Goal: Information Seeking & Learning: Learn about a topic

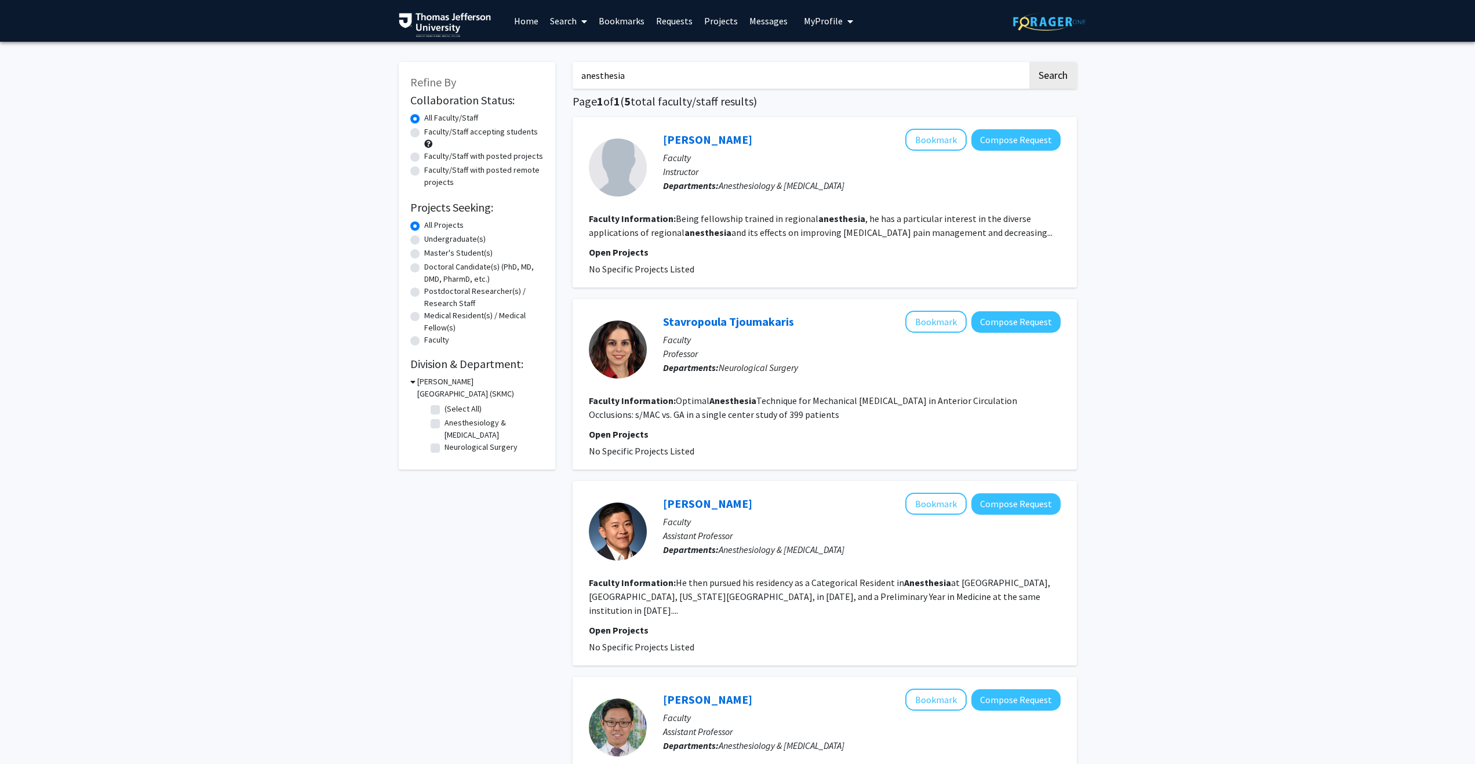
click at [613, 77] on input "anesthesia" at bounding box center [800, 75] width 455 height 27
click at [1029, 62] on button "Search" at bounding box center [1053, 75] width 48 height 27
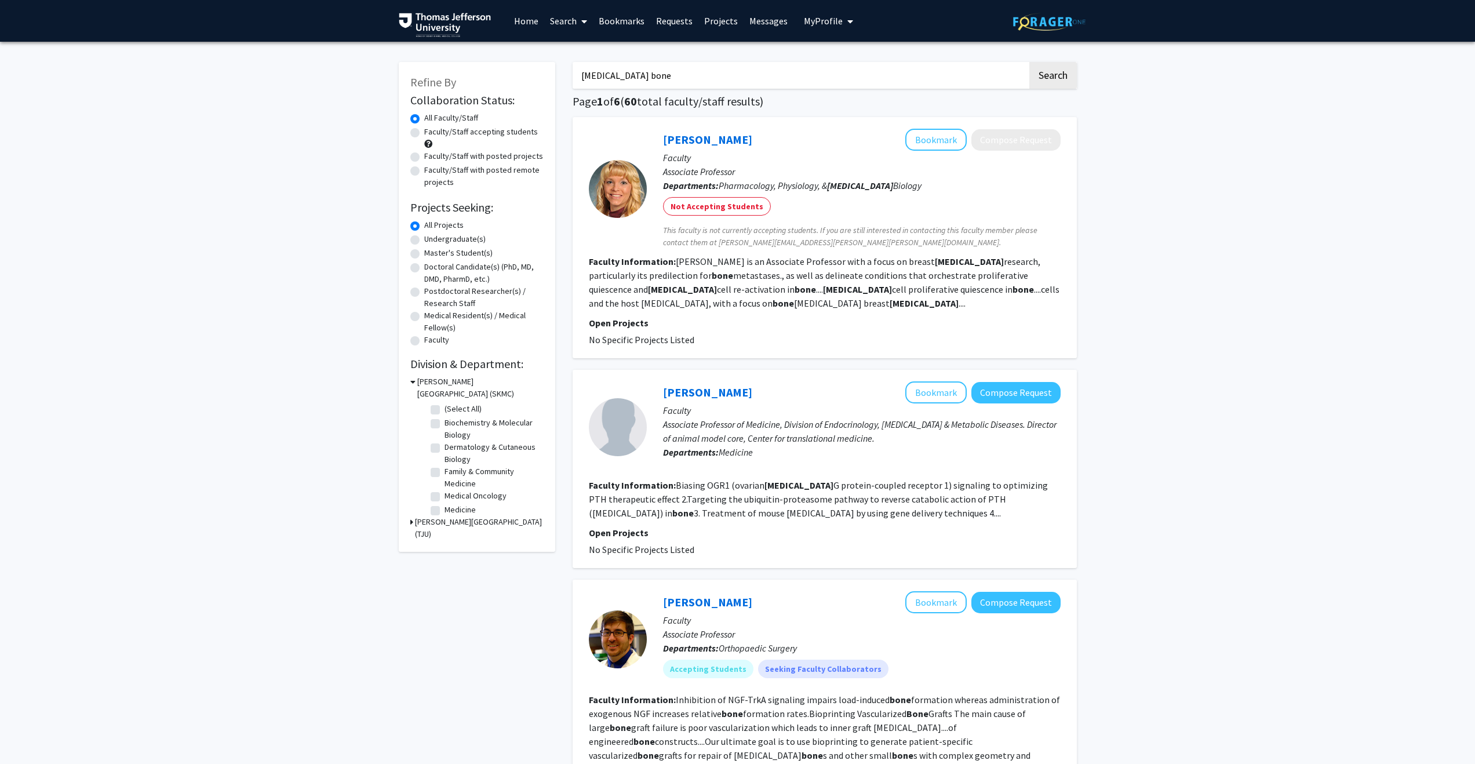
click at [616, 80] on input "[MEDICAL_DATA] bone" at bounding box center [800, 75] width 455 height 27
click at [1029, 62] on button "Search" at bounding box center [1053, 75] width 48 height 27
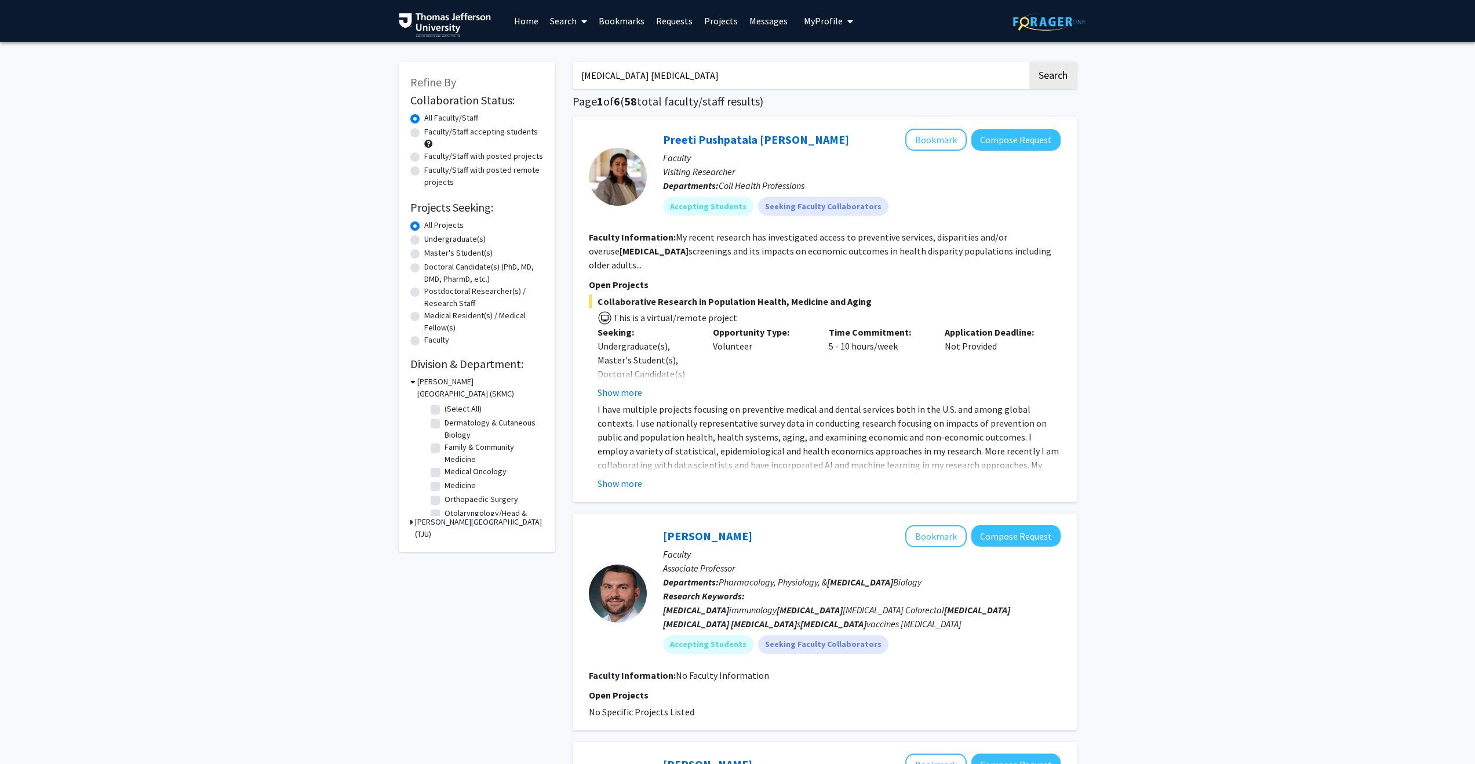
drag, startPoint x: 694, startPoint y: 77, endPoint x: 589, endPoint y: 67, distance: 106.0
click at [589, 67] on input "[MEDICAL_DATA] [MEDICAL_DATA]" at bounding box center [800, 75] width 455 height 27
click at [1029, 62] on button "Search" at bounding box center [1053, 75] width 48 height 27
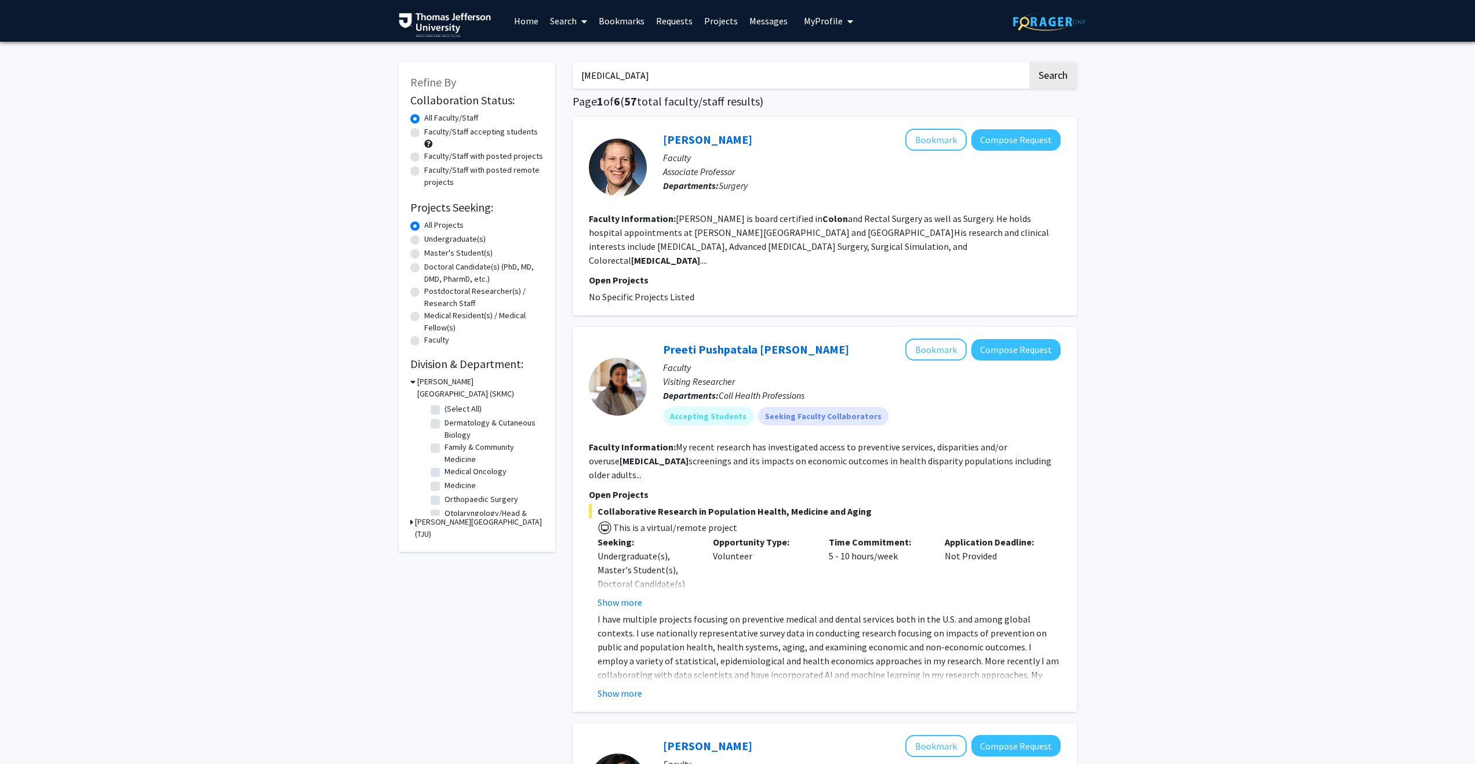
click at [615, 83] on input "[MEDICAL_DATA]" at bounding box center [800, 75] width 455 height 27
click at [1029, 62] on button "Search" at bounding box center [1053, 75] width 48 height 27
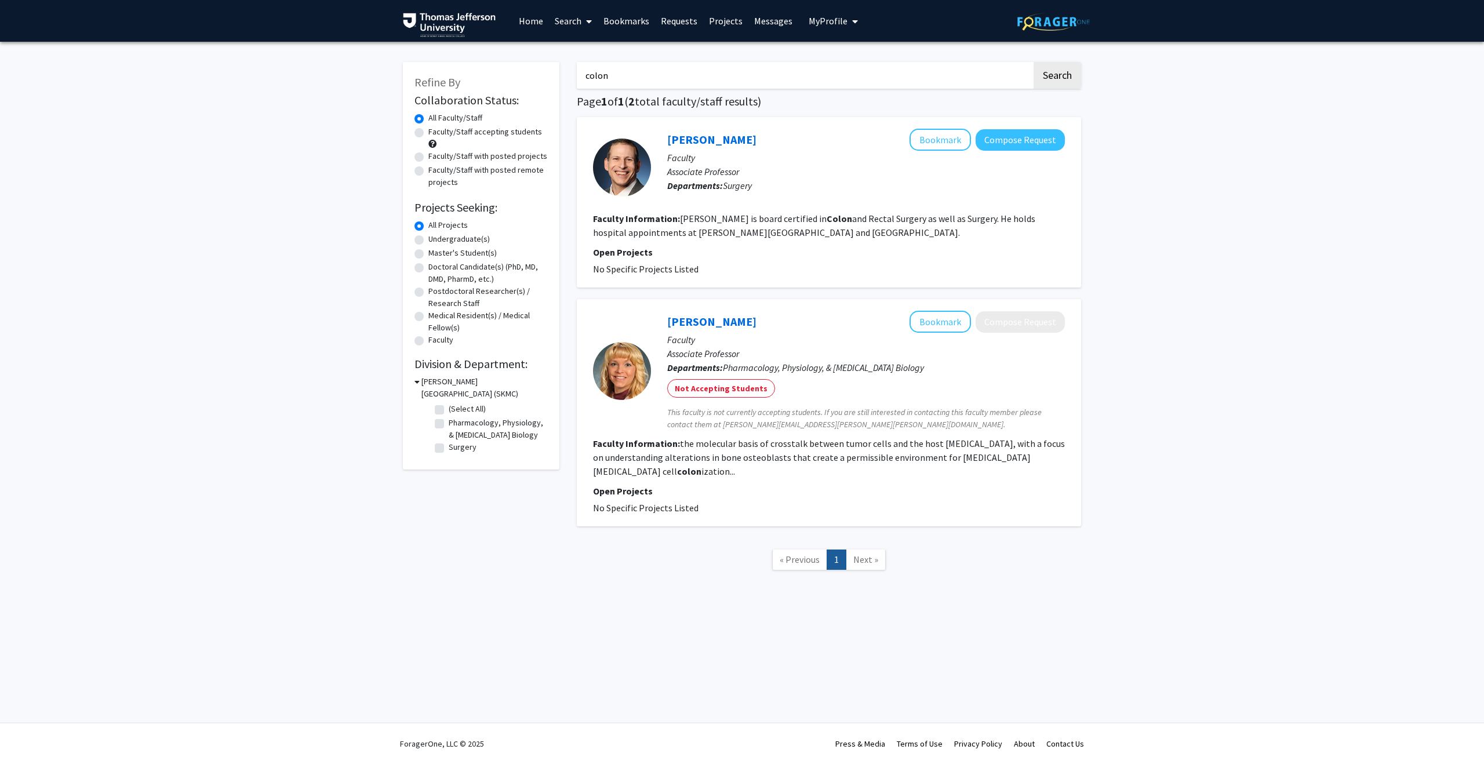
click at [662, 67] on input "colon" at bounding box center [804, 75] width 455 height 27
type input "[MEDICAL_DATA]"
click at [1033, 62] on button "Search" at bounding box center [1057, 75] width 48 height 27
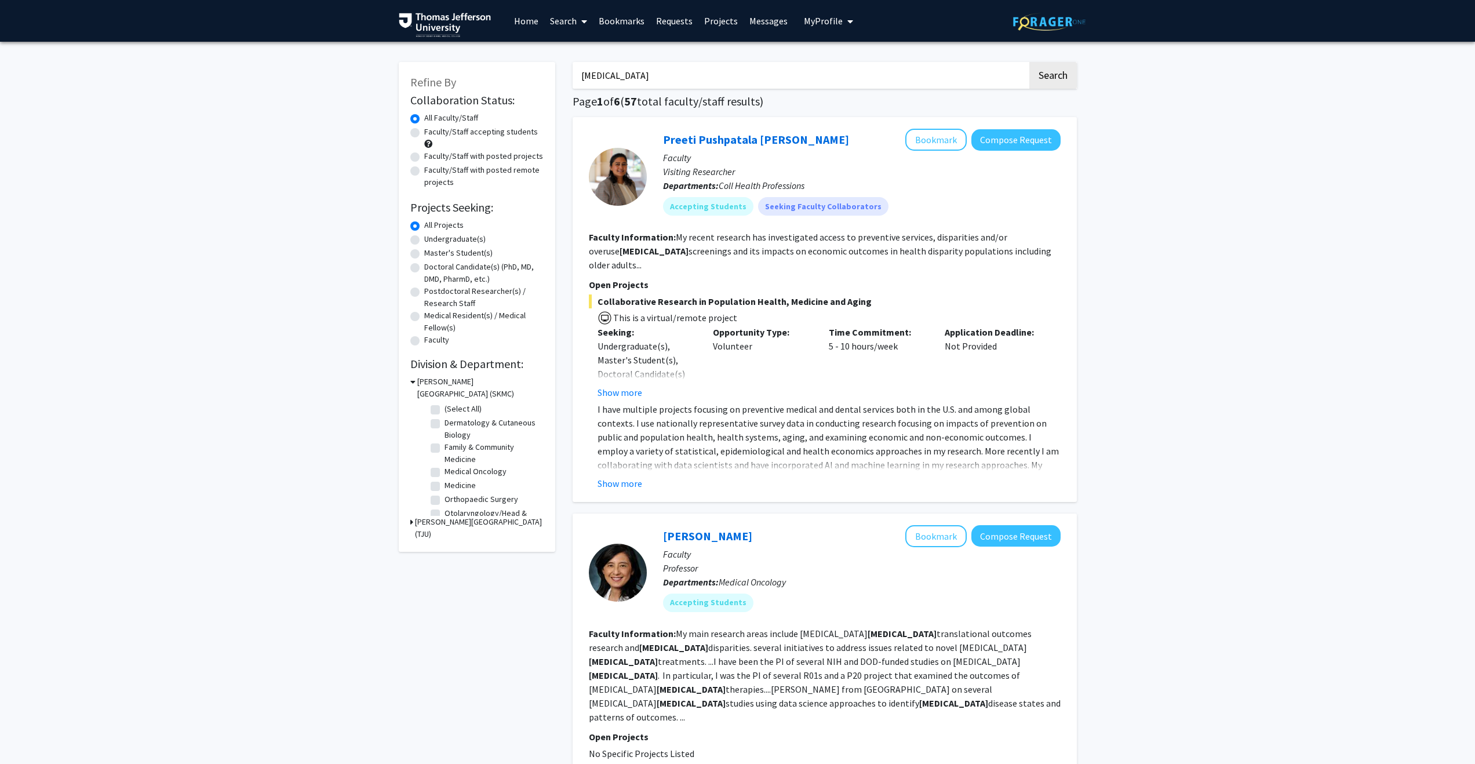
click at [424, 159] on label "Faculty/Staff with posted projects" at bounding box center [483, 156] width 119 height 12
click at [424, 158] on input "Faculty/Staff with posted projects" at bounding box center [428, 154] width 8 height 8
radio input "true"
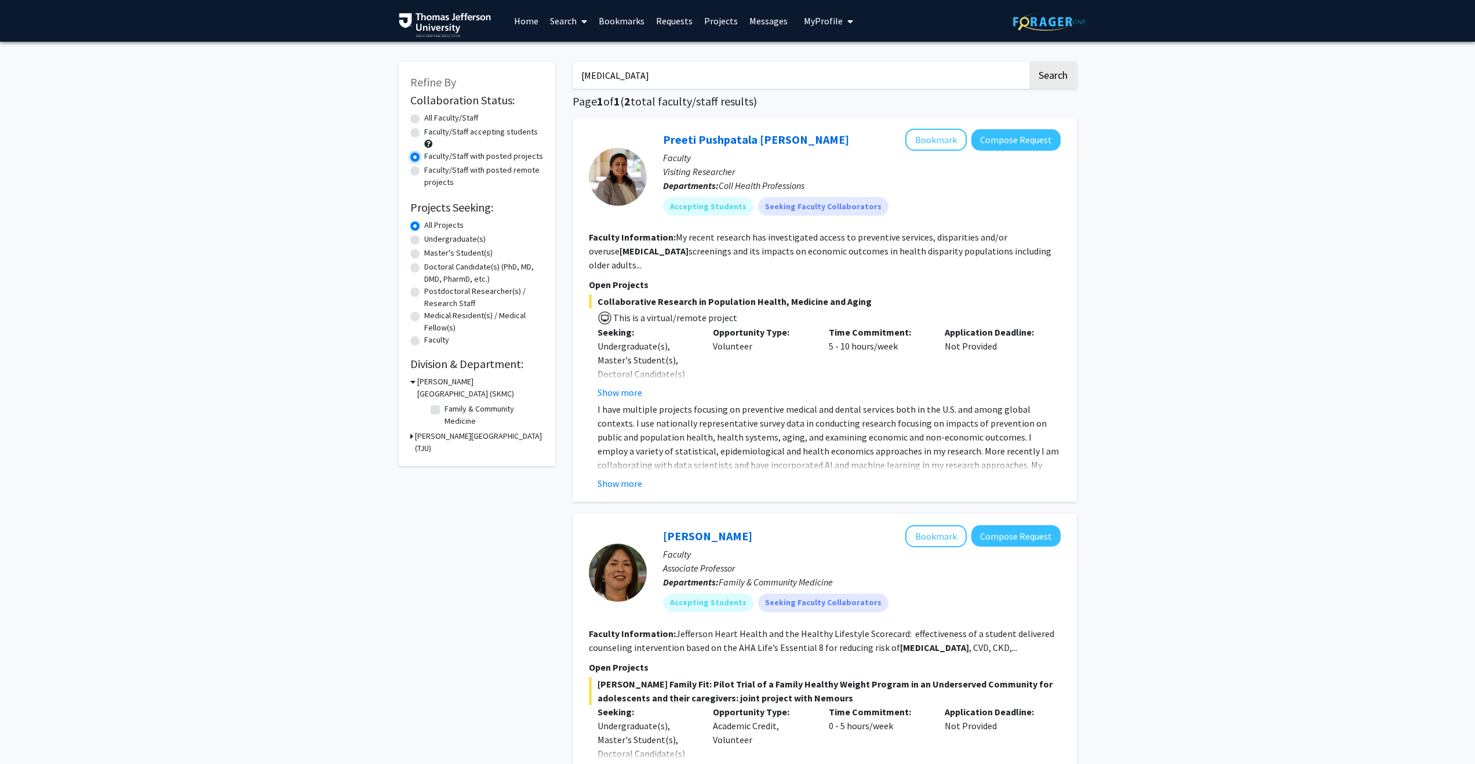
scroll to position [5, 0]
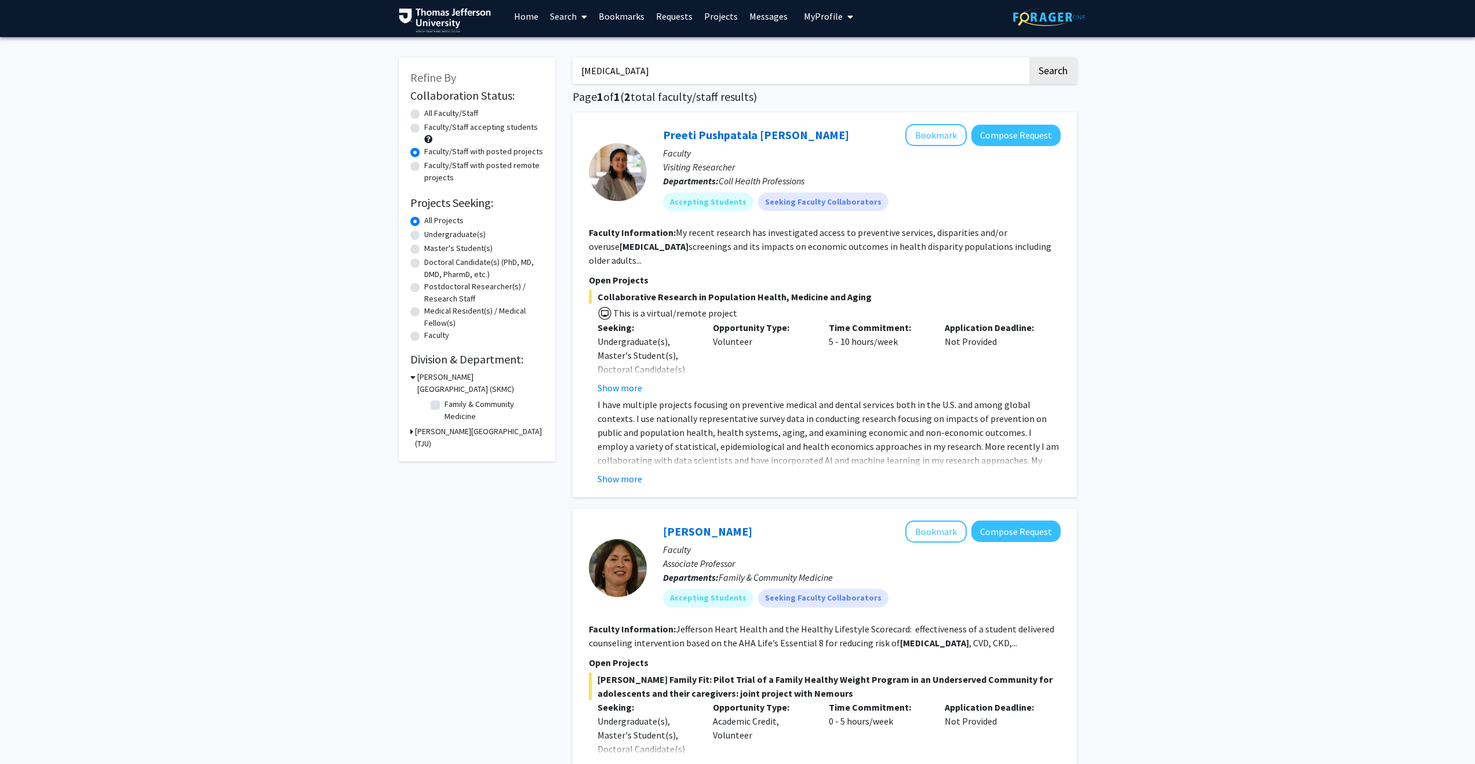
click at [614, 472] on button "Show more" at bounding box center [620, 479] width 45 height 14
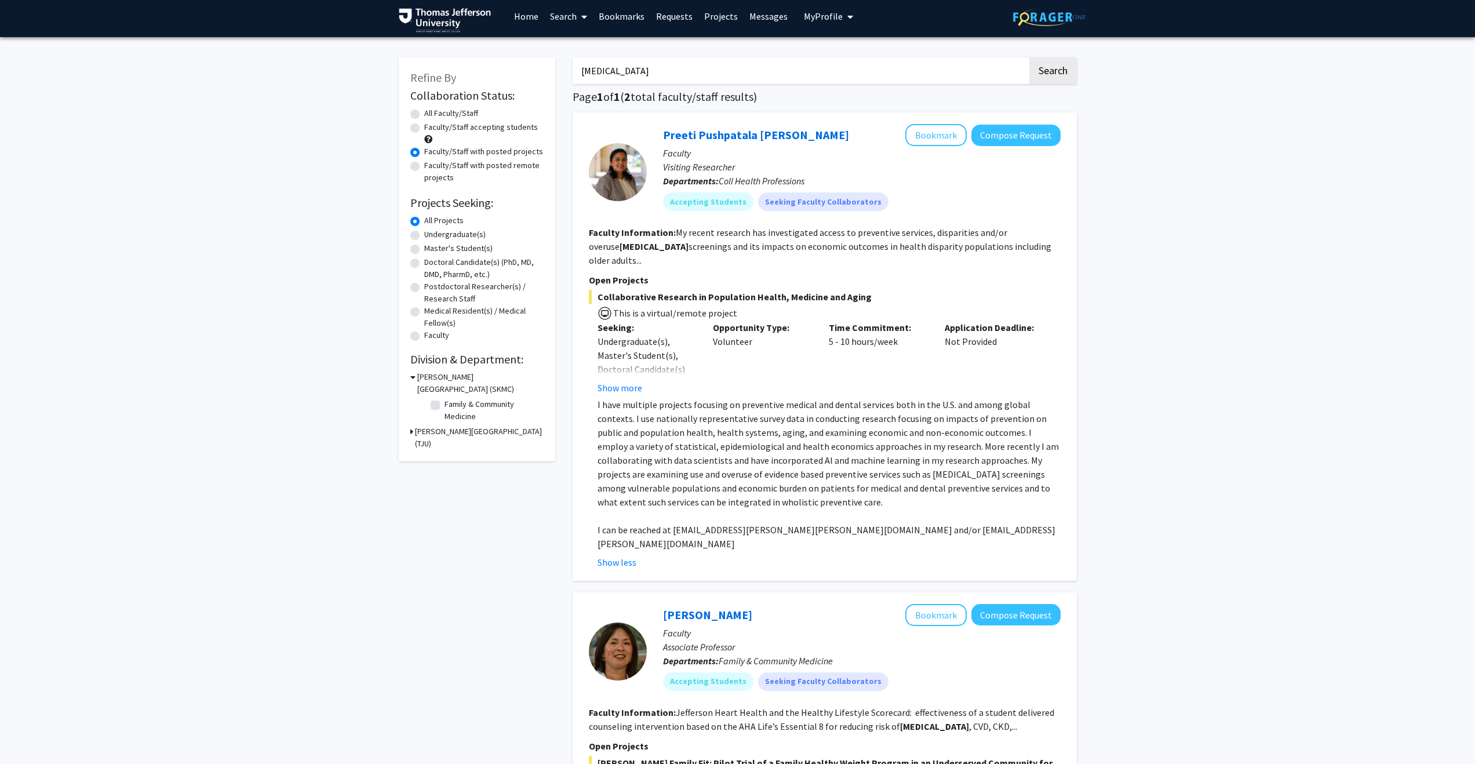
scroll to position [12, 0]
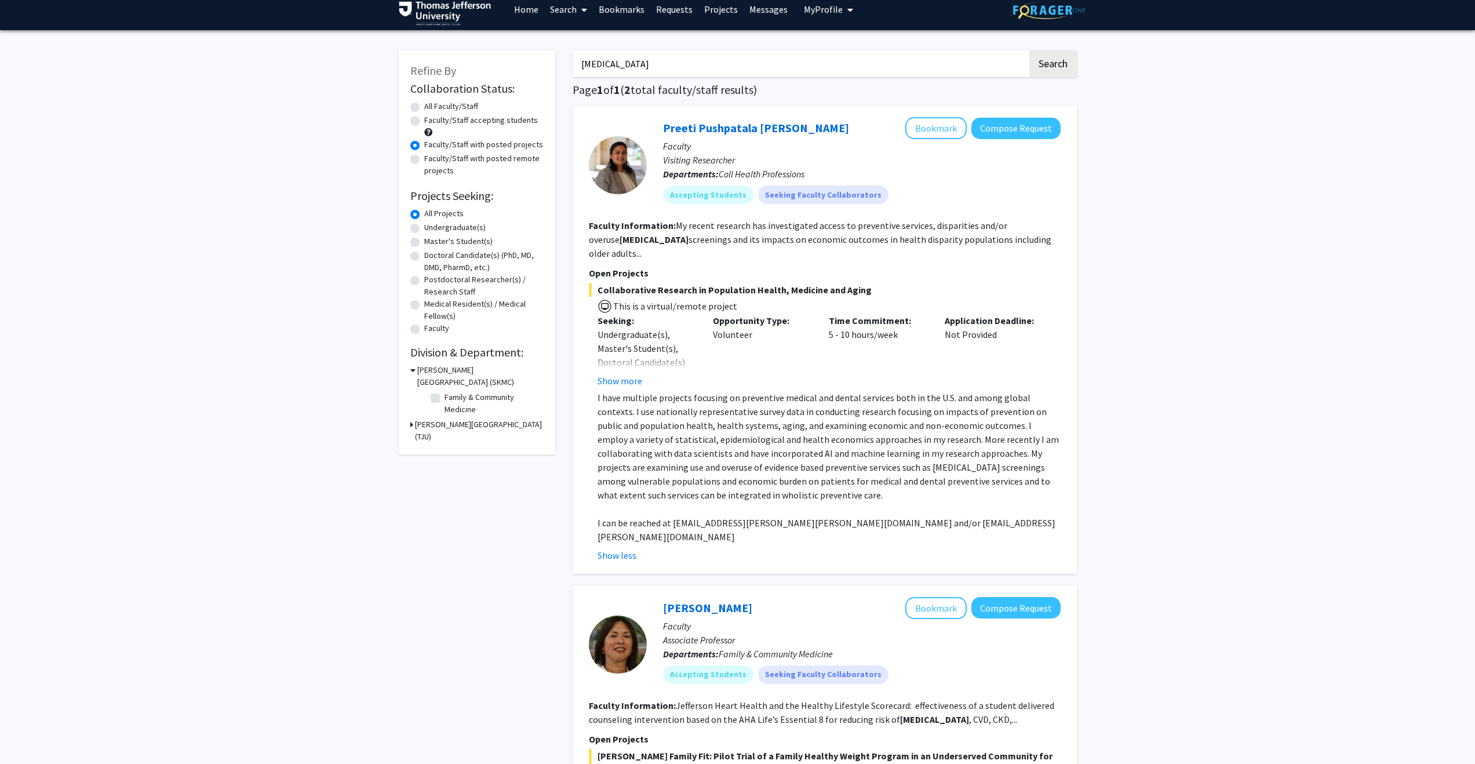
click at [621, 374] on button "Show more" at bounding box center [620, 381] width 45 height 14
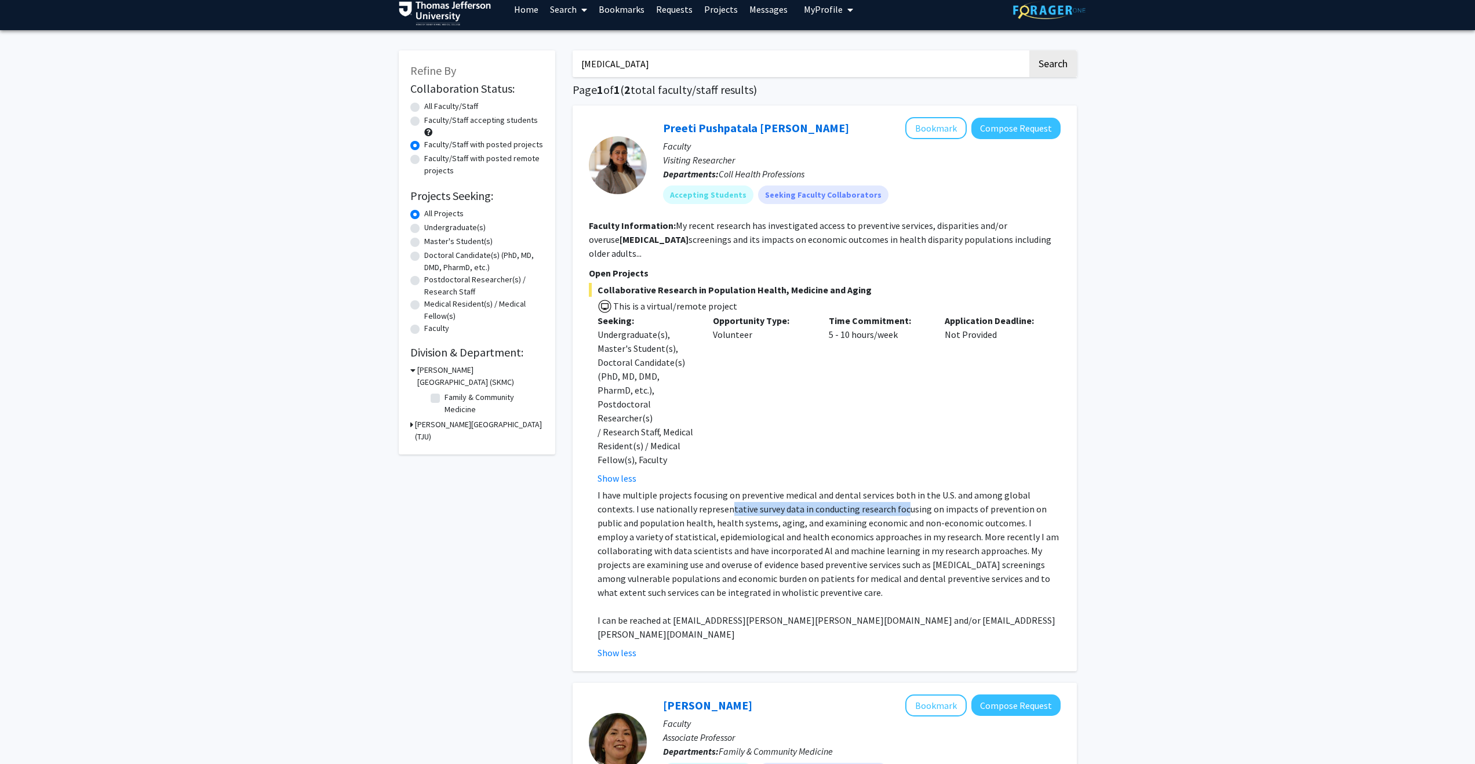
drag, startPoint x: 688, startPoint y: 482, endPoint x: 862, endPoint y: 479, distance: 173.9
click at [860, 488] on p "I have multiple projects focusing on preventive medical and dental services bot…" at bounding box center [829, 543] width 463 height 111
click at [862, 488] on p "I have multiple projects focusing on preventive medical and dental services bot…" at bounding box center [829, 543] width 463 height 111
drag, startPoint x: 694, startPoint y: 497, endPoint x: 866, endPoint y: 501, distance: 172.2
click at [866, 501] on p "I have multiple projects focusing on preventive medical and dental services bot…" at bounding box center [829, 543] width 463 height 111
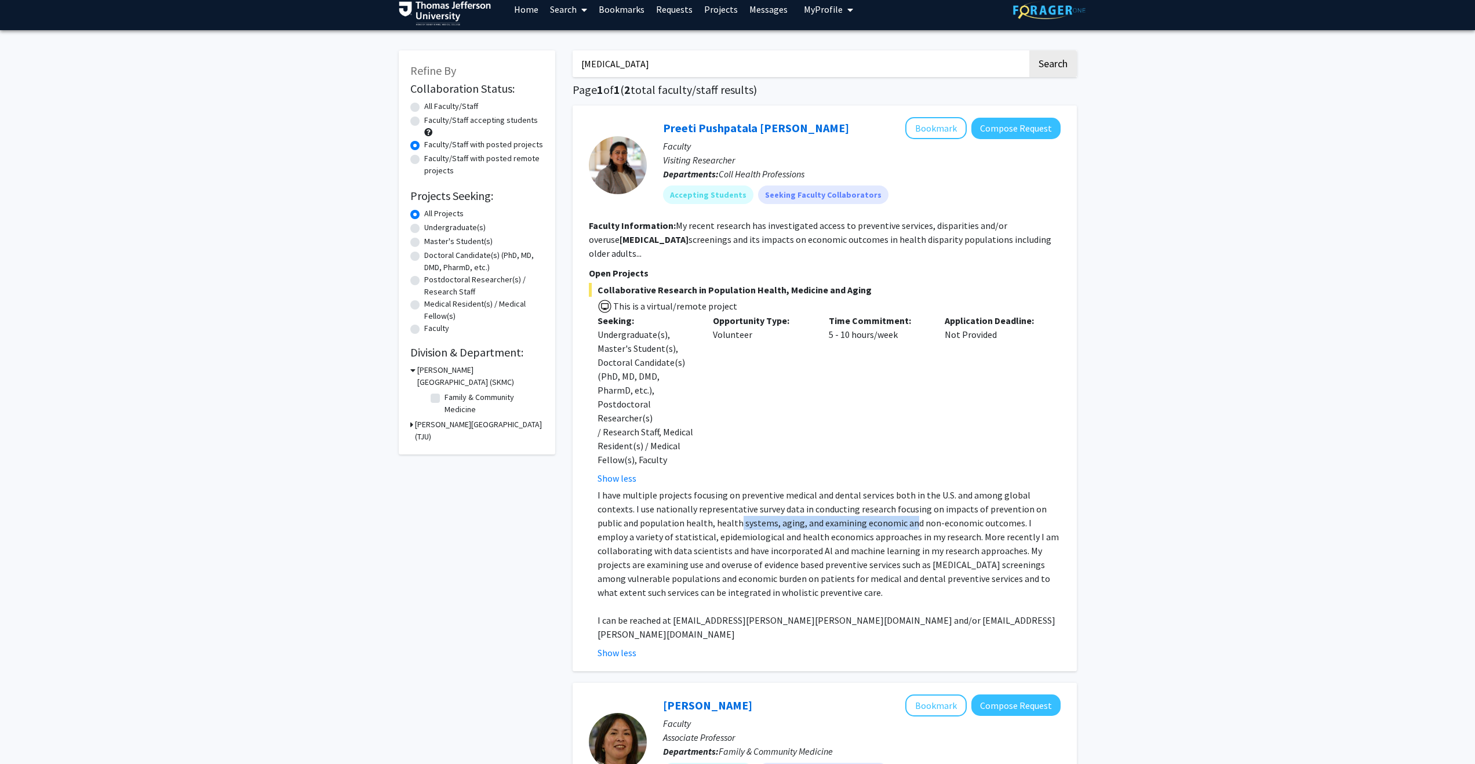
click at [835, 501] on p "I have multiple projects focusing on preventive medical and dental services bot…" at bounding box center [829, 543] width 463 height 111
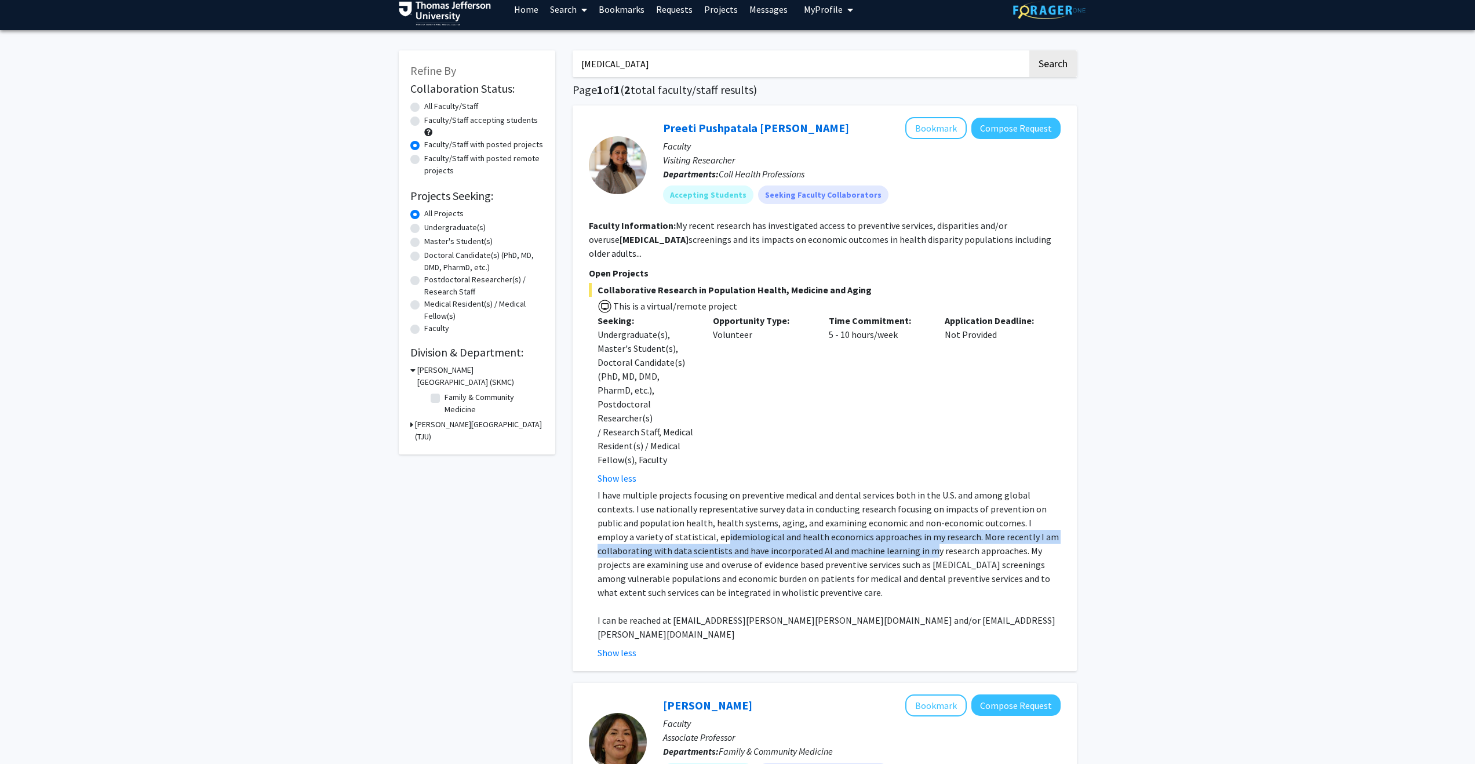
drag, startPoint x: 648, startPoint y: 511, endPoint x: 837, endPoint y: 519, distance: 189.1
click at [837, 519] on p "I have multiple projects focusing on preventive medical and dental services bot…" at bounding box center [829, 543] width 463 height 111
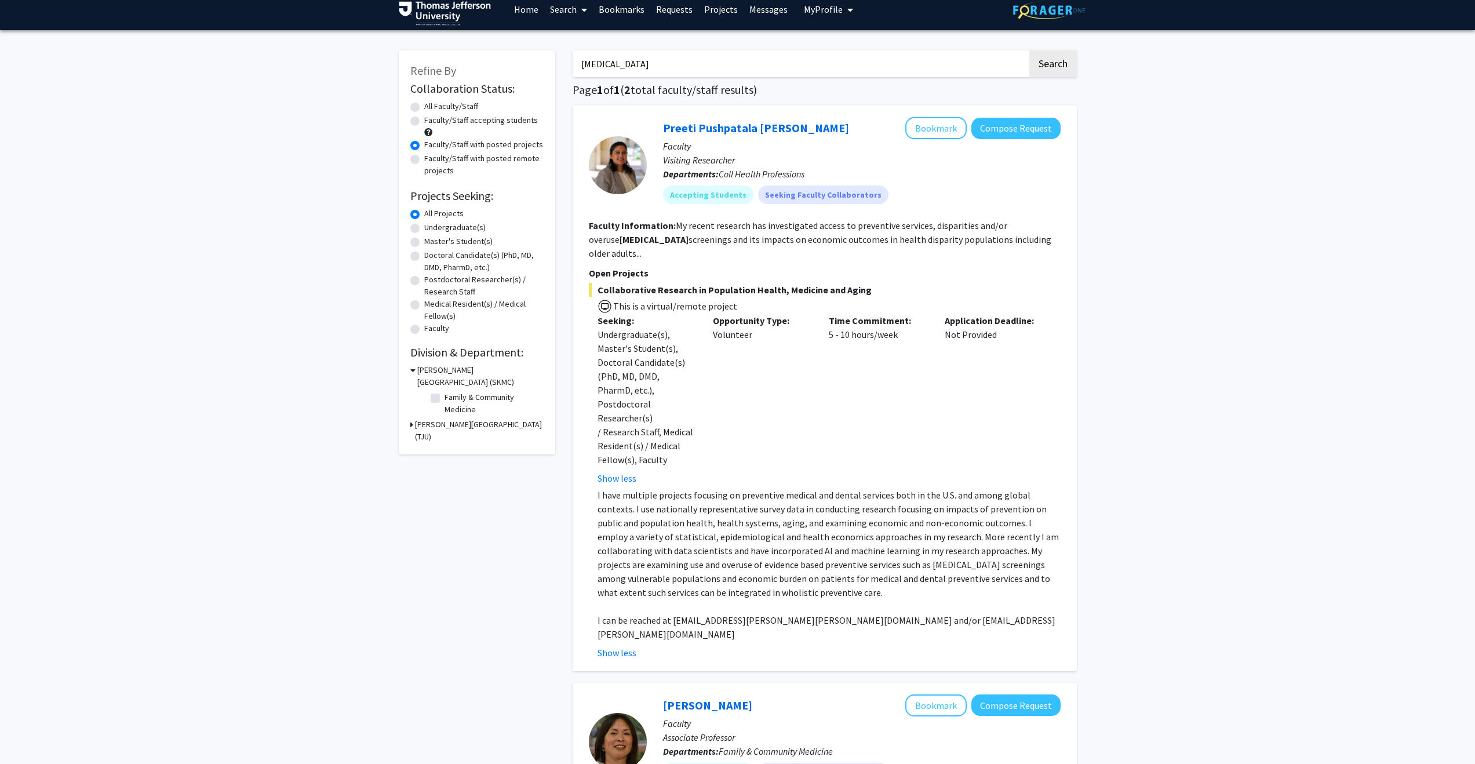
drag, startPoint x: 837, startPoint y: 519, endPoint x: 828, endPoint y: 519, distance: 8.7
click at [837, 519] on p "I have multiple projects focusing on preventive medical and dental services bot…" at bounding box center [829, 543] width 463 height 111
drag, startPoint x: 733, startPoint y: 523, endPoint x: 822, endPoint y: 525, distance: 89.8
click at [822, 525] on p "I have multiple projects focusing on preventive medical and dental services bot…" at bounding box center [829, 543] width 463 height 111
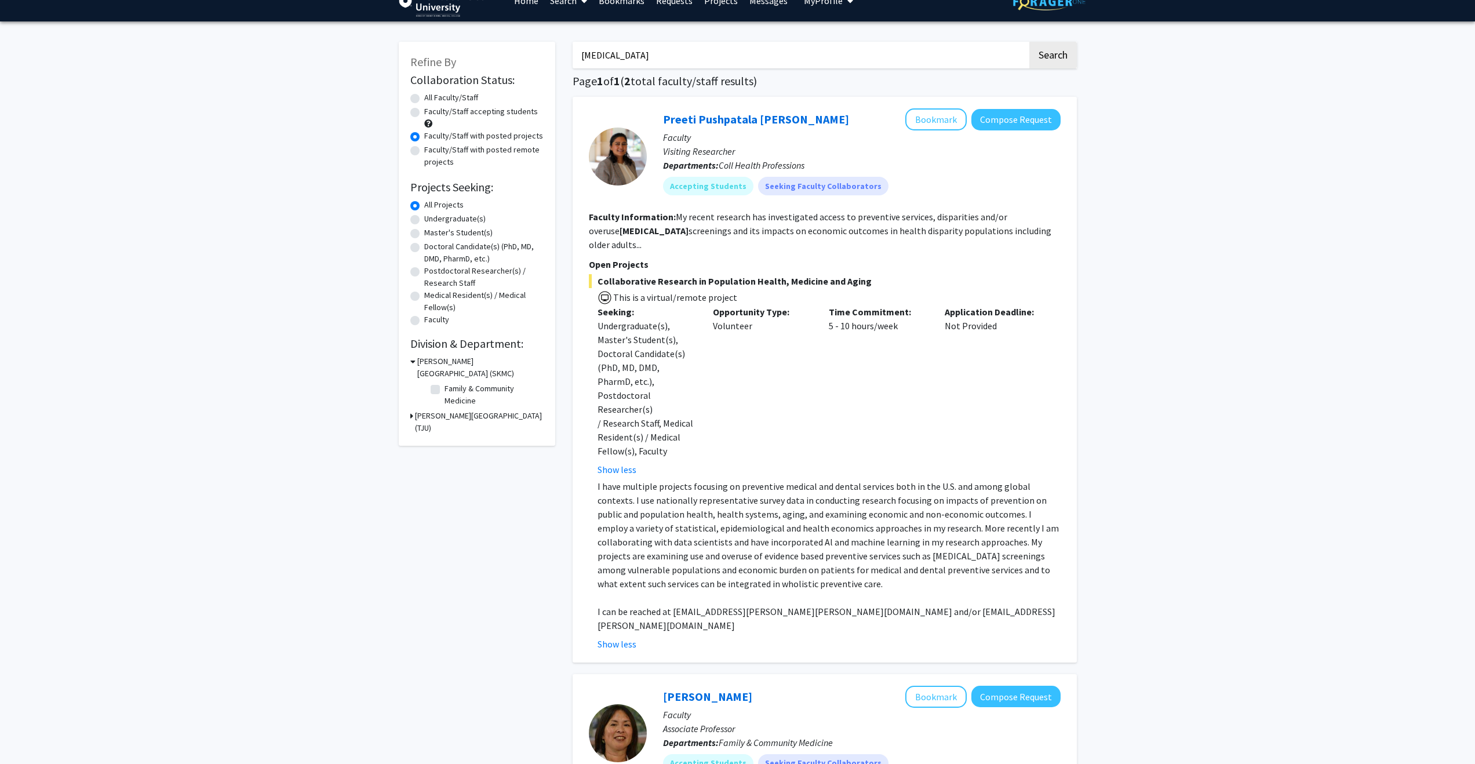
scroll to position [0, 0]
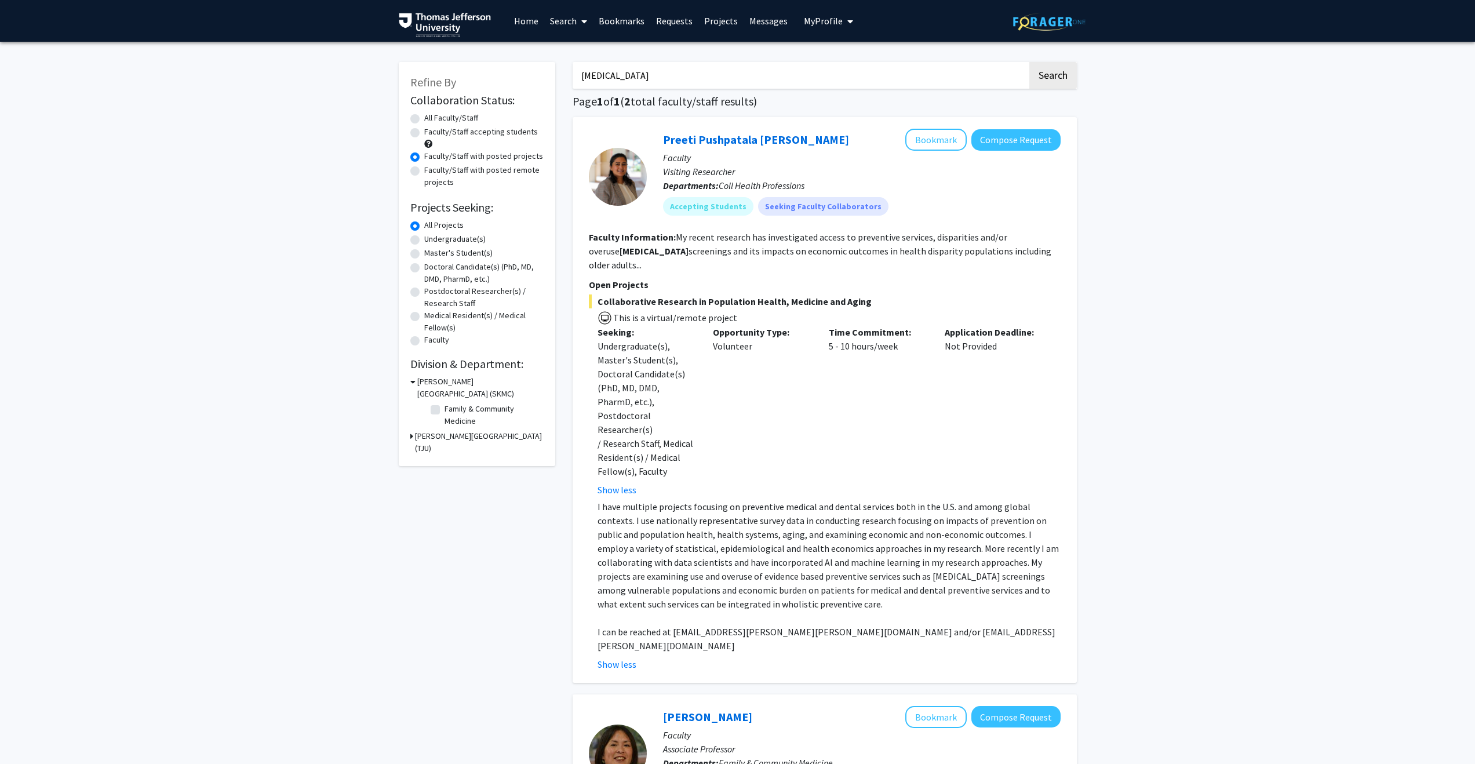
drag, startPoint x: 651, startPoint y: 297, endPoint x: 747, endPoint y: 298, distance: 95.6
click at [747, 308] on span "This is a virtual/remote project" at bounding box center [825, 316] width 472 height 17
drag, startPoint x: 733, startPoint y: 303, endPoint x: 595, endPoint y: 299, distance: 138.0
click at [595, 308] on span "This is a virtual/remote project" at bounding box center [825, 316] width 472 height 17
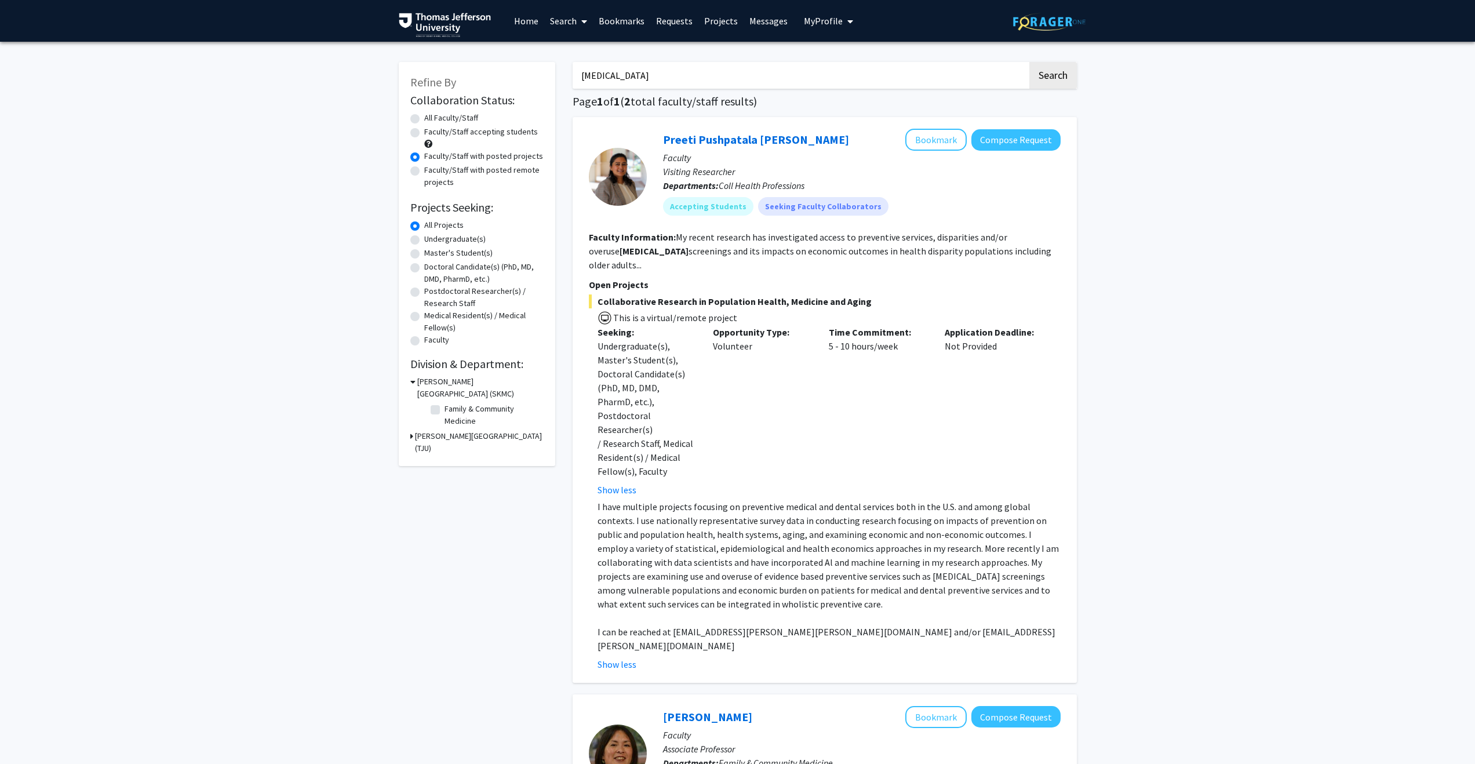
click at [622, 77] on input "[MEDICAL_DATA]" at bounding box center [800, 75] width 455 height 27
click at [1029, 62] on button "Search" at bounding box center [1053, 75] width 48 height 27
radio input "true"
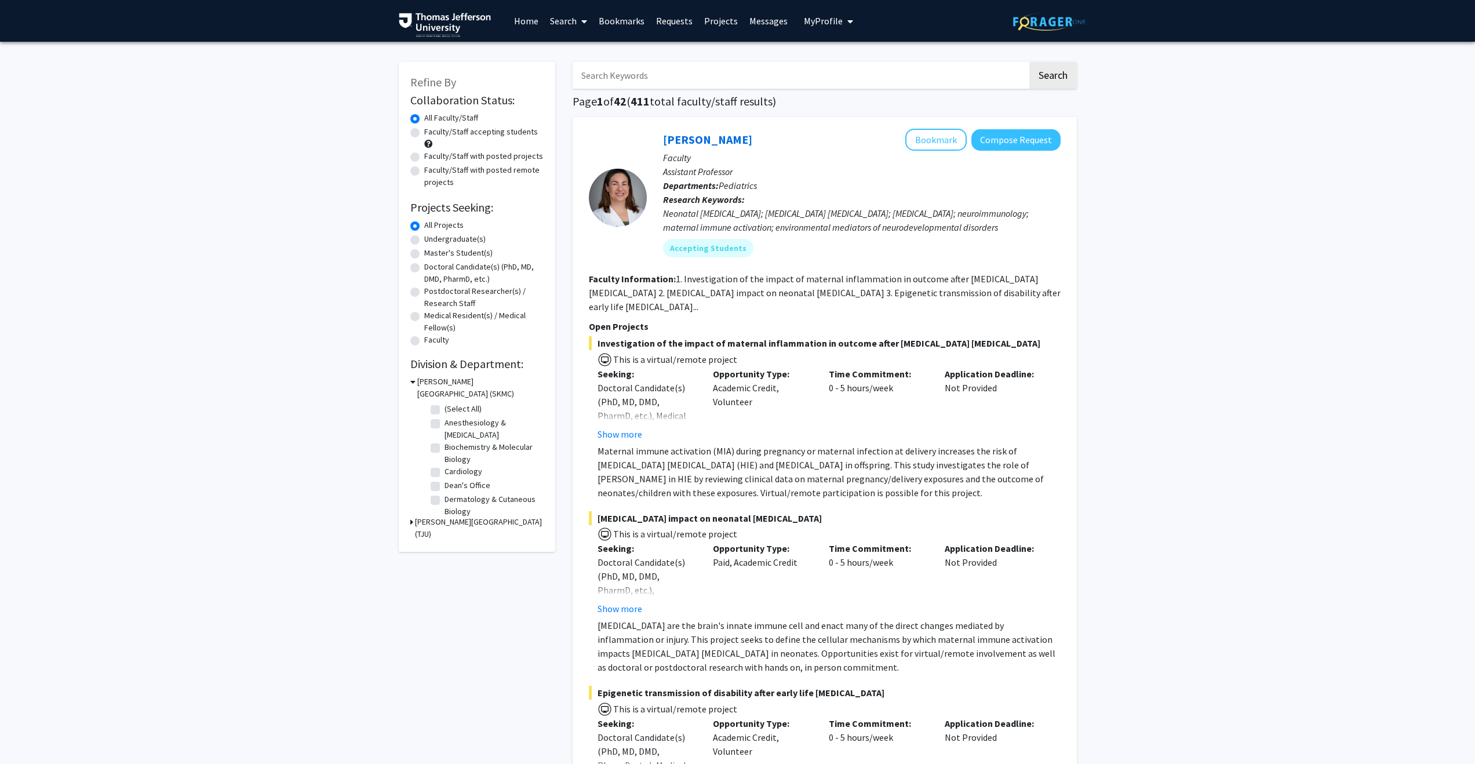
scroll to position [7, 0]
click at [445, 464] on label "Cardiology" at bounding box center [464, 464] width 38 height 12
click at [445, 464] on input "Cardiology" at bounding box center [449, 462] width 8 height 8
checkbox input "true"
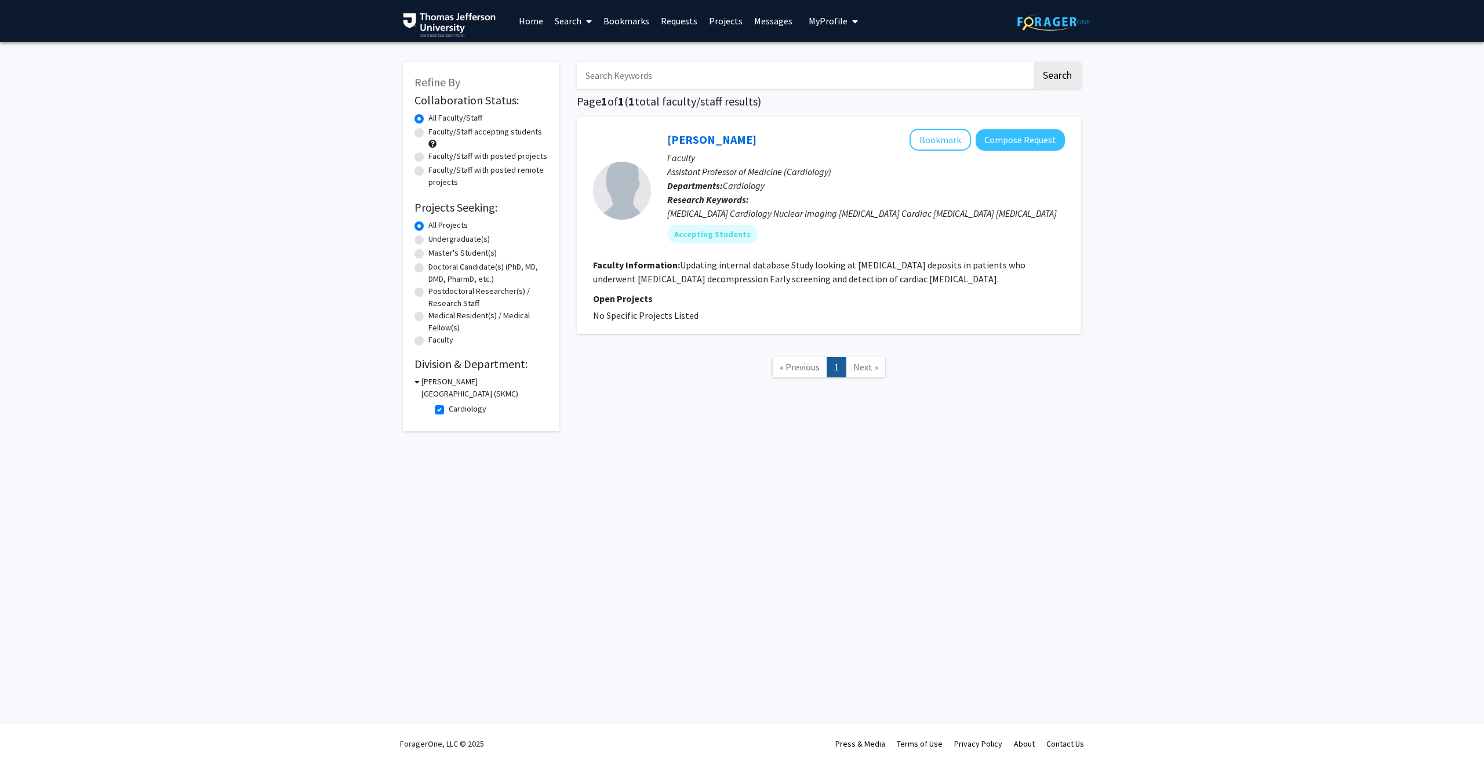
click at [449, 407] on label "Cardiology" at bounding box center [468, 409] width 38 height 12
click at [449, 407] on input "Cardiology" at bounding box center [453, 407] width 8 height 8
checkbox input "false"
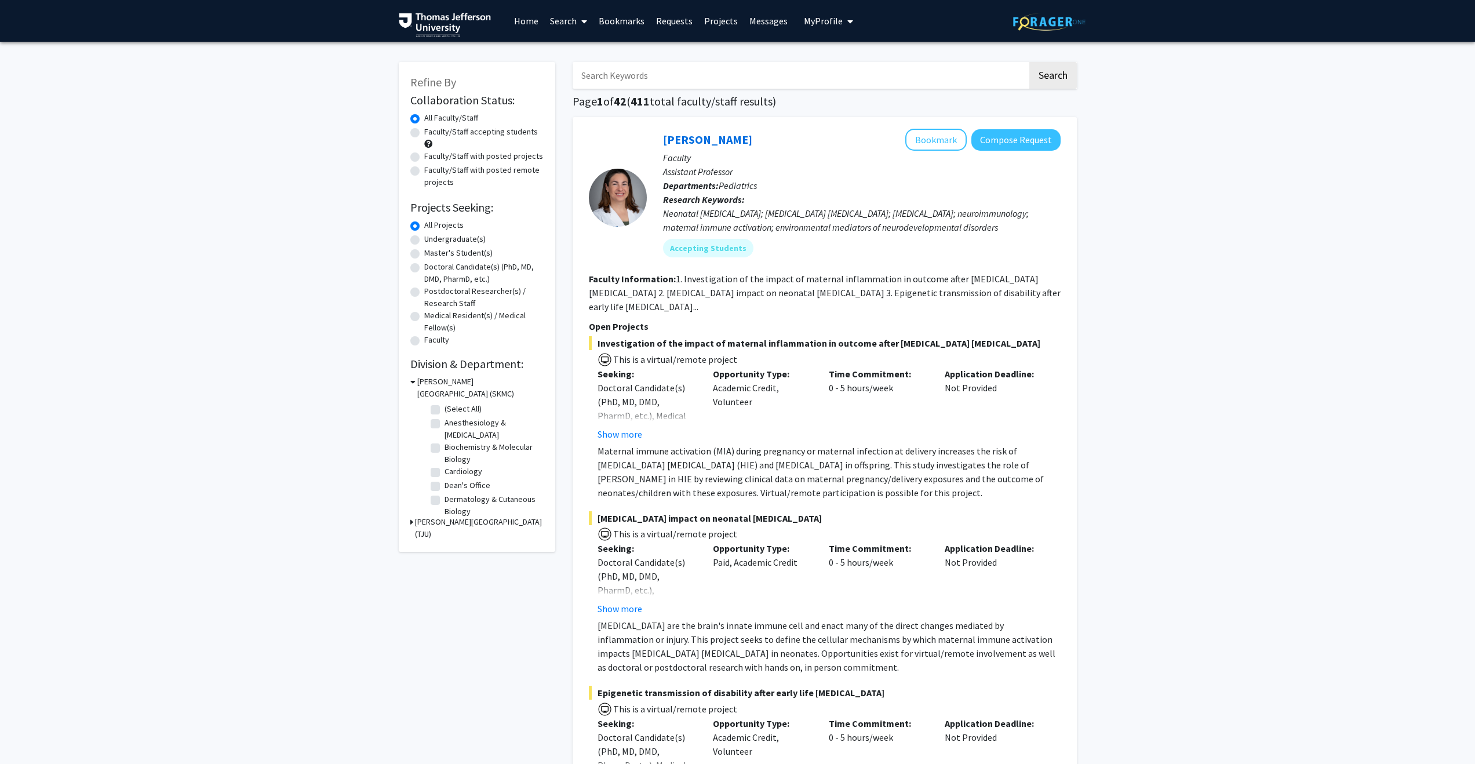
click at [445, 406] on label "(Select All)" at bounding box center [463, 409] width 37 height 12
click at [445, 406] on input "(Select All)" at bounding box center [449, 407] width 8 height 8
checkbox input "true"
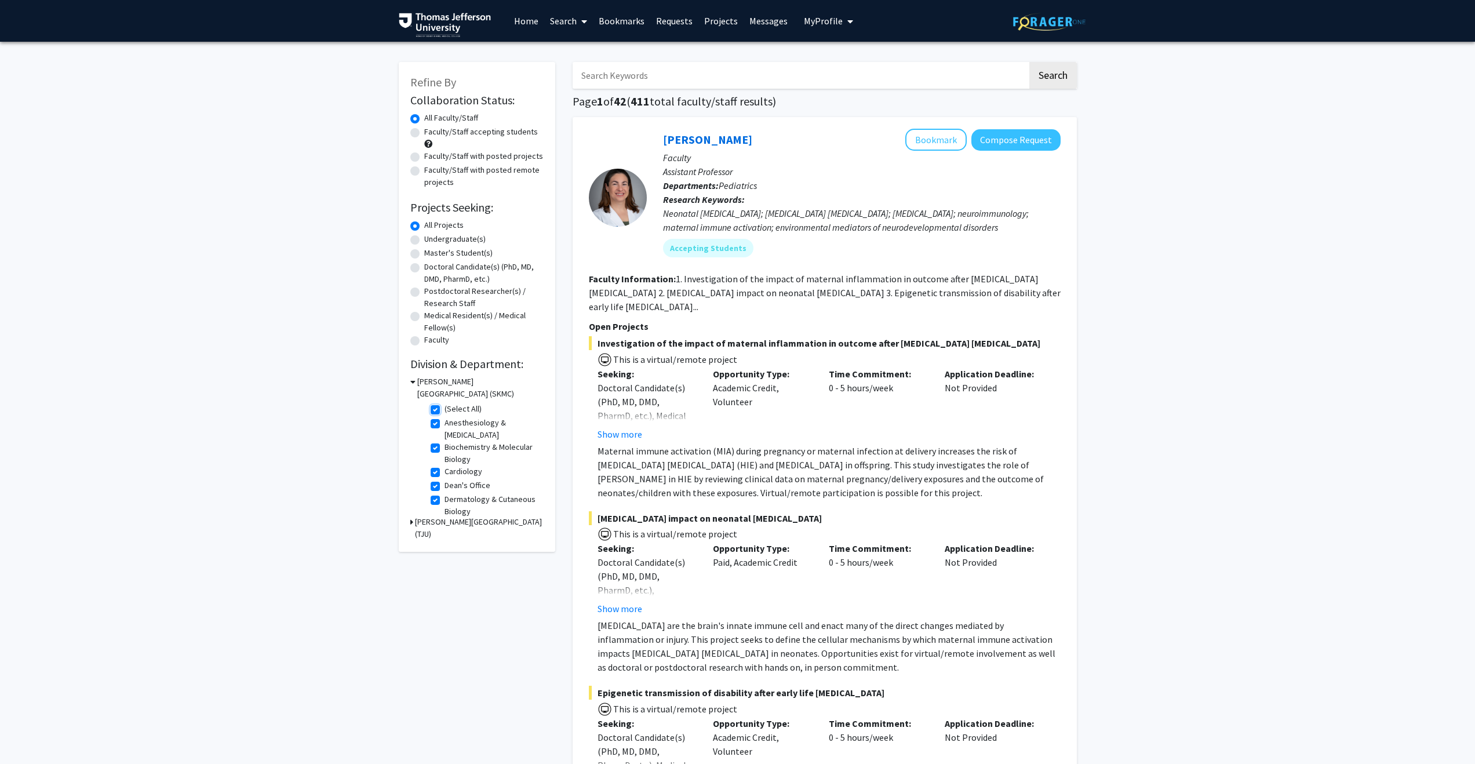
checkbox input "true"
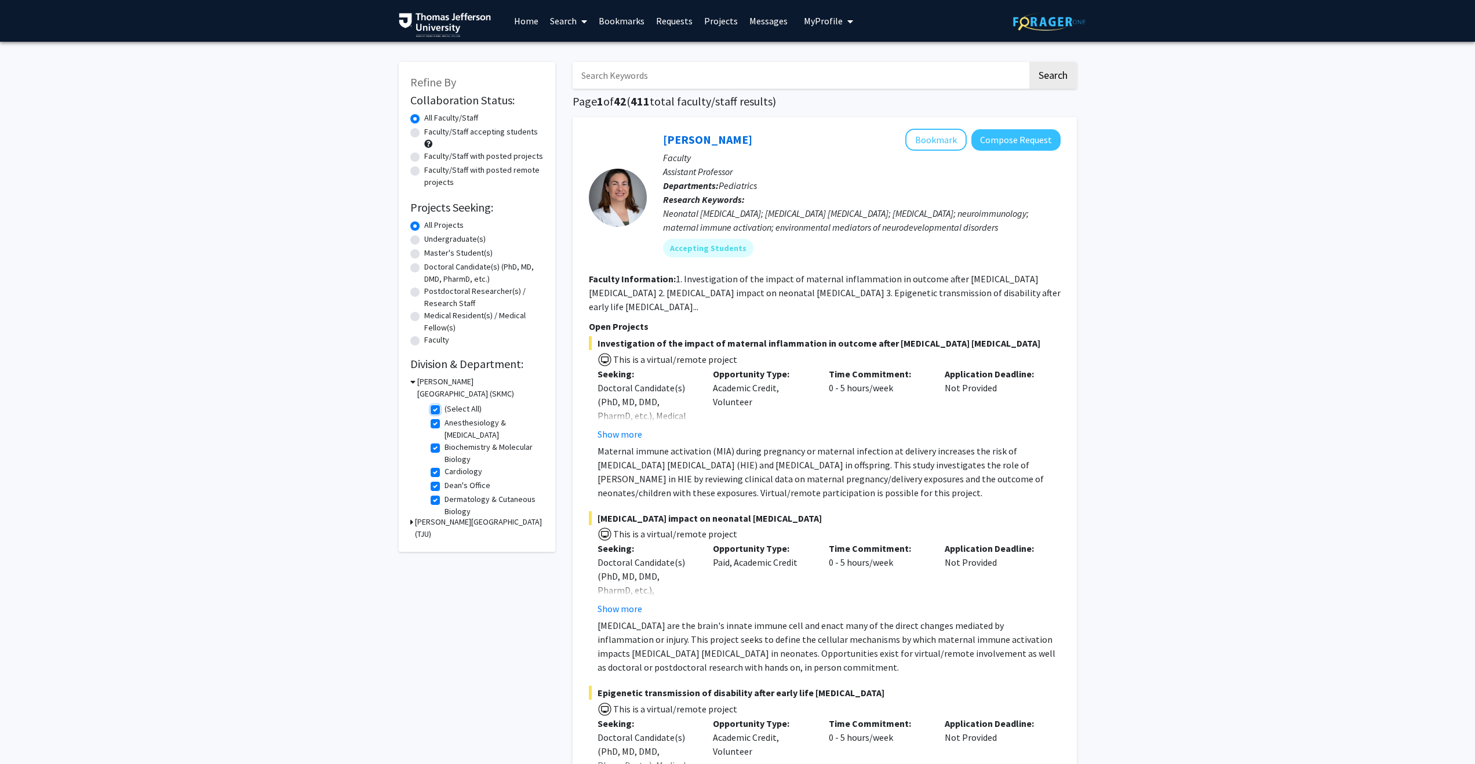
checkbox input "true"
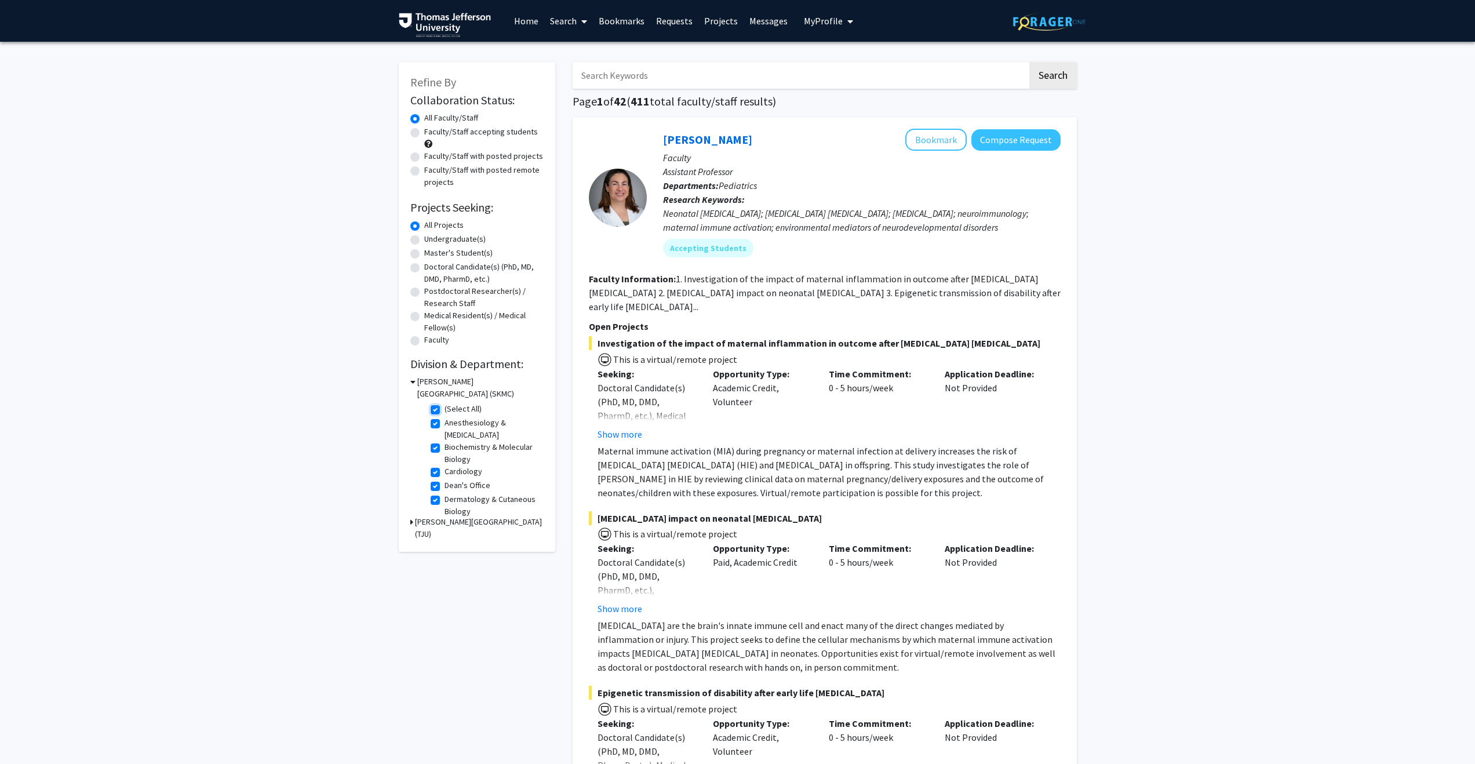
checkbox input "true"
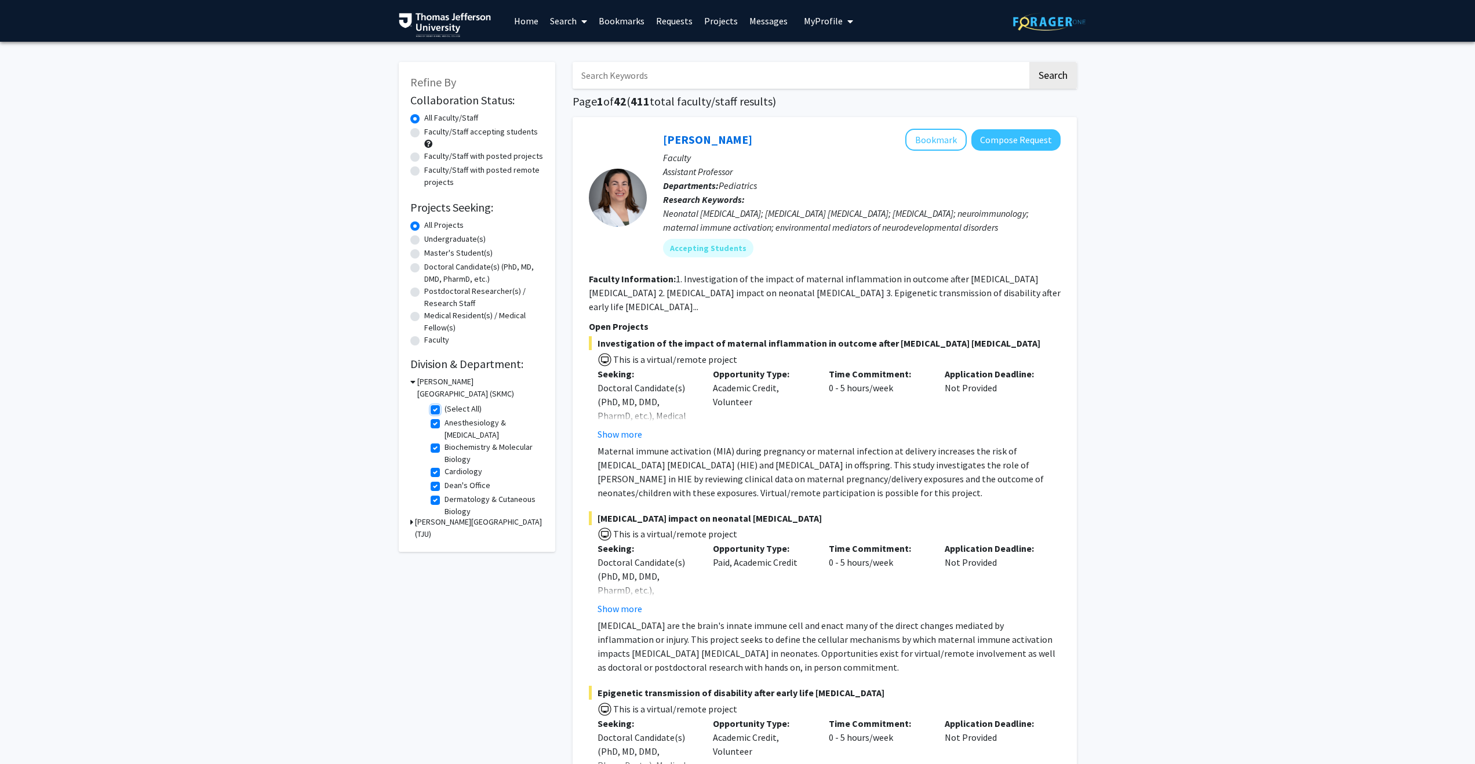
checkbox input "true"
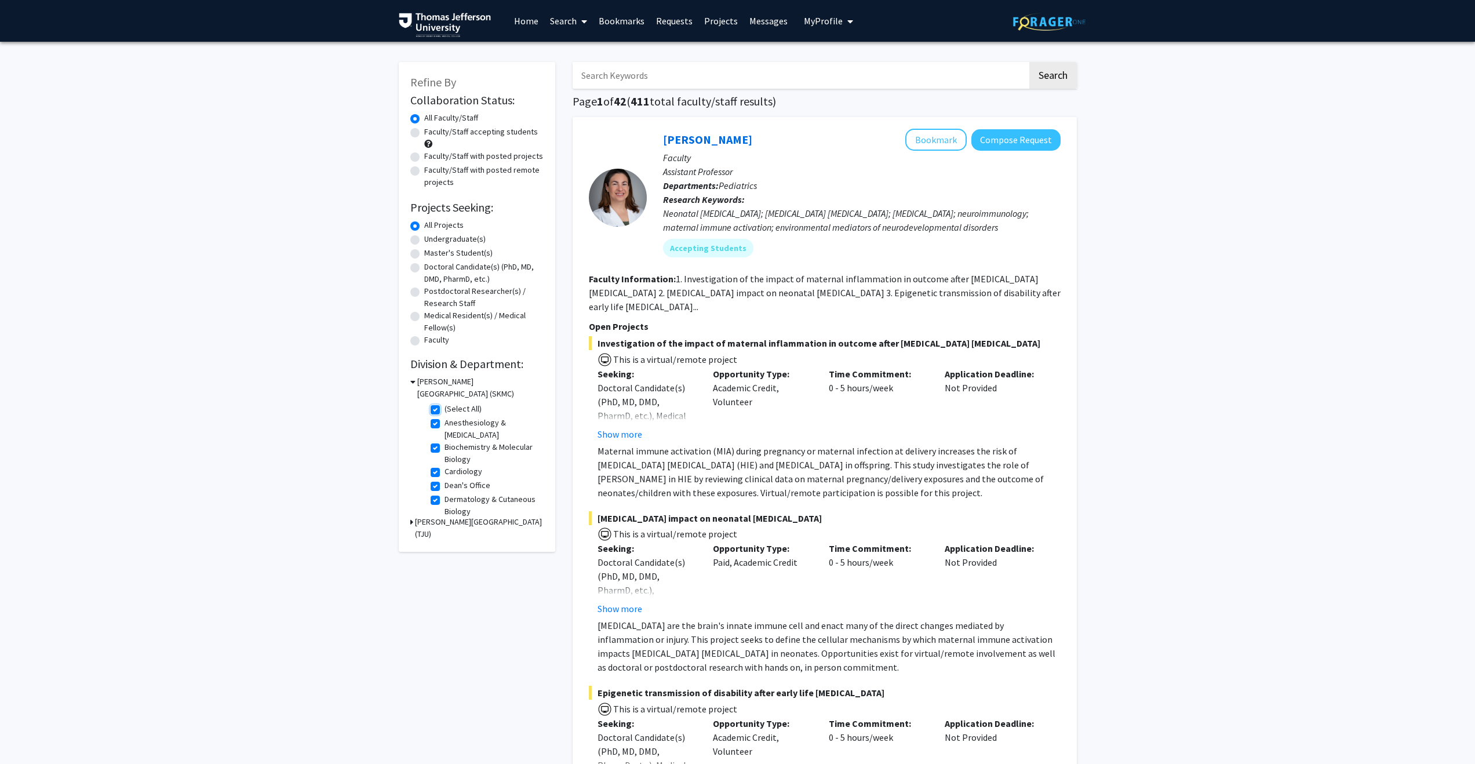
checkbox input "true"
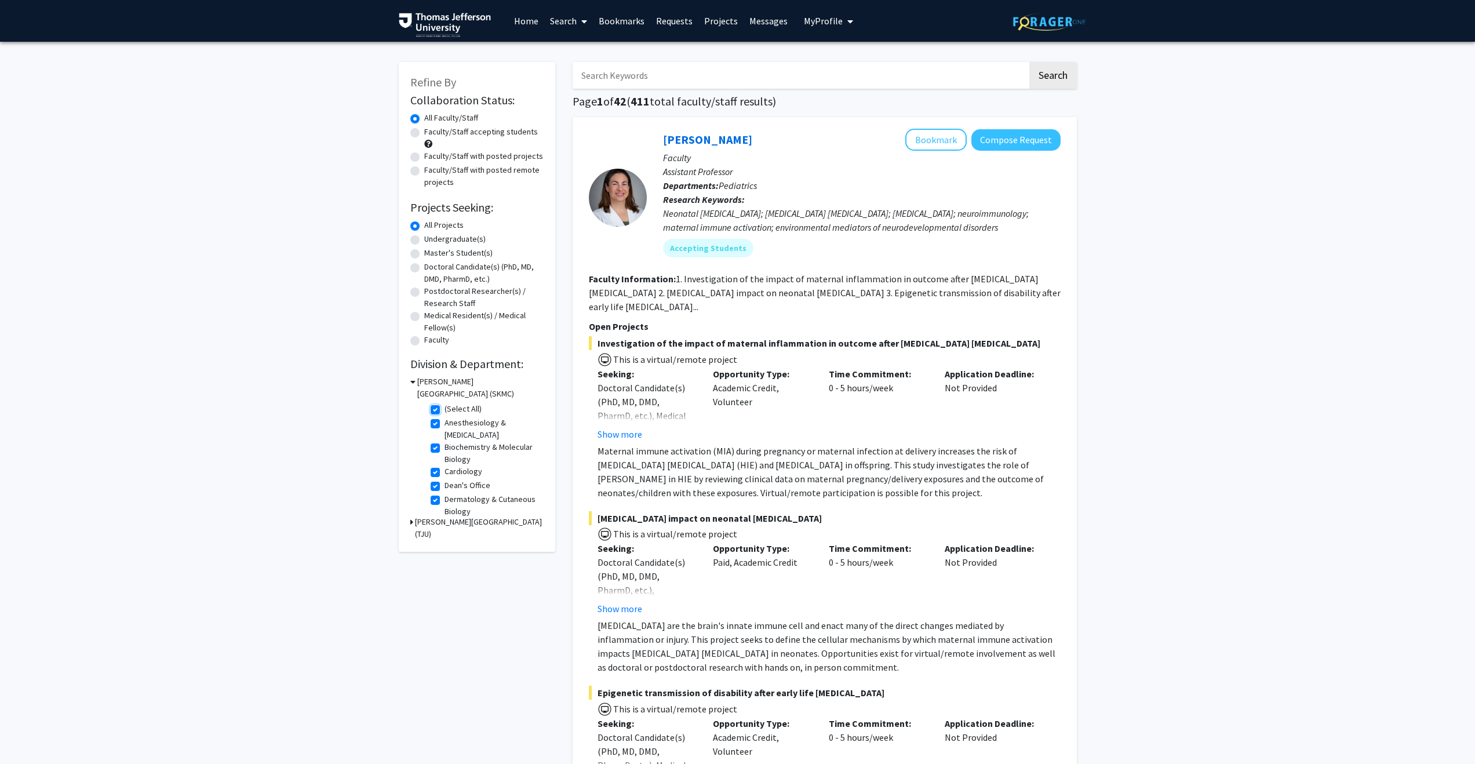
checkbox input "true"
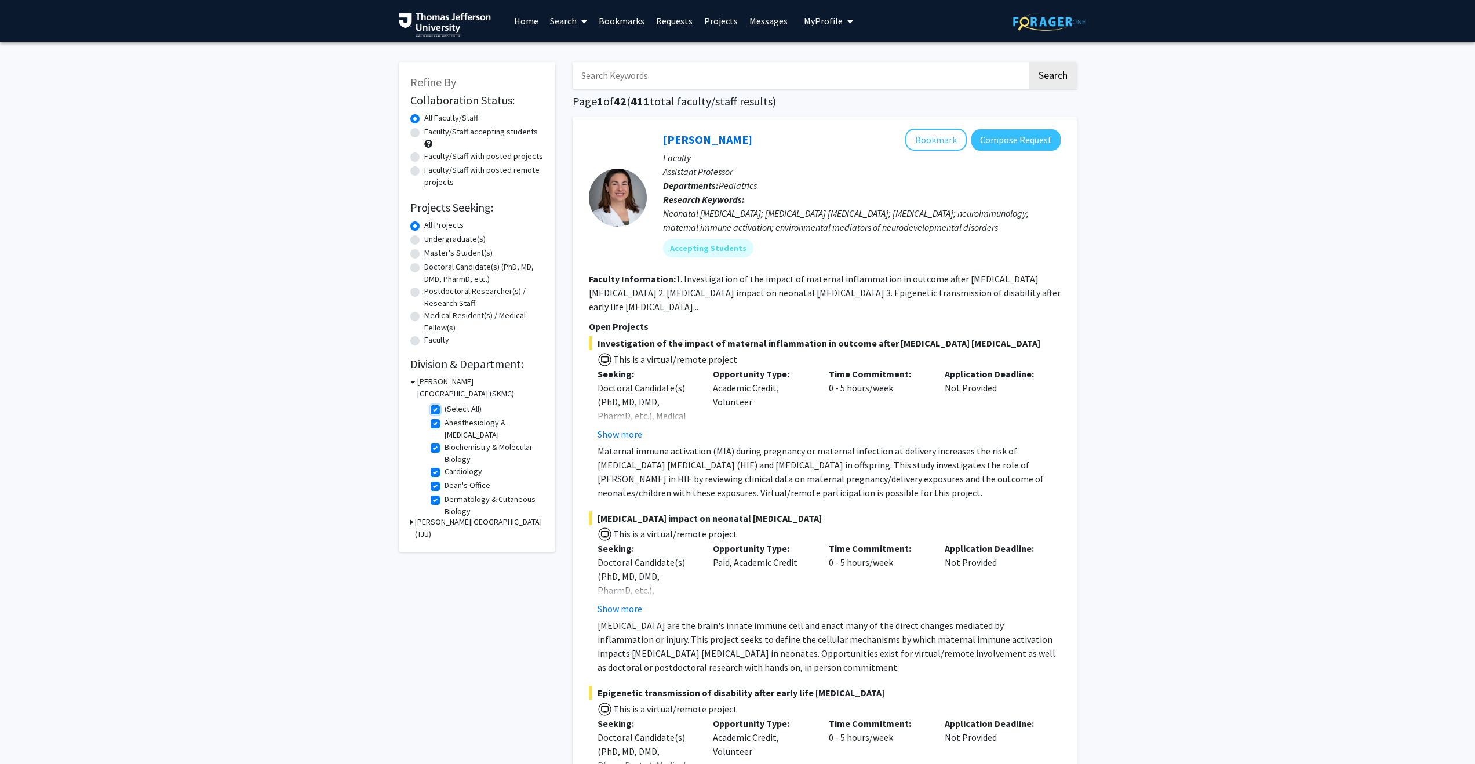
checkbox input "true"
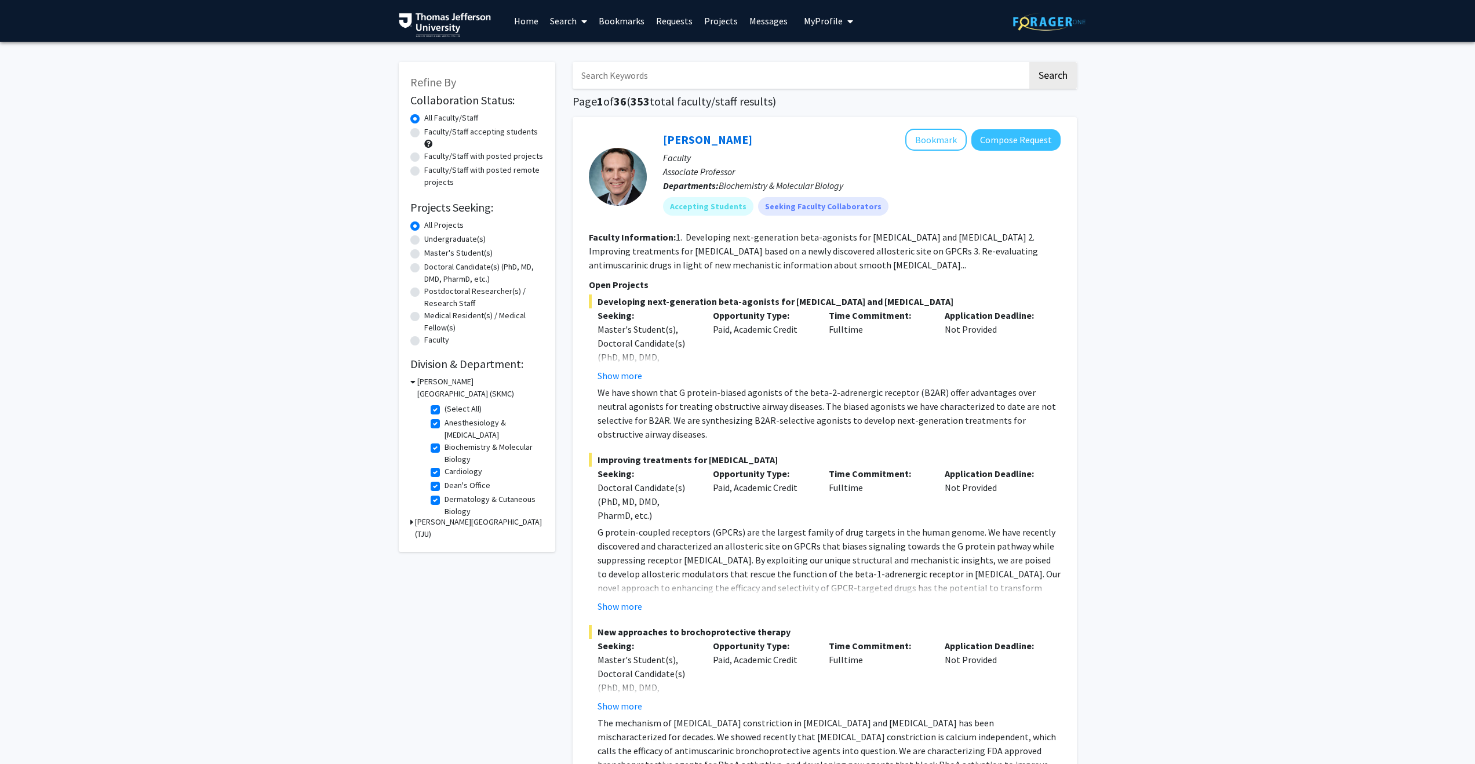
click at [445, 423] on label "Anesthesiology & [MEDICAL_DATA]" at bounding box center [493, 429] width 96 height 24
click at [445, 423] on input "Anesthesiology & [MEDICAL_DATA]" at bounding box center [449, 421] width 8 height 8
checkbox input "false"
checkbox input "true"
click at [445, 427] on label "Biochemistry & Molecular Biology" at bounding box center [493, 429] width 96 height 24
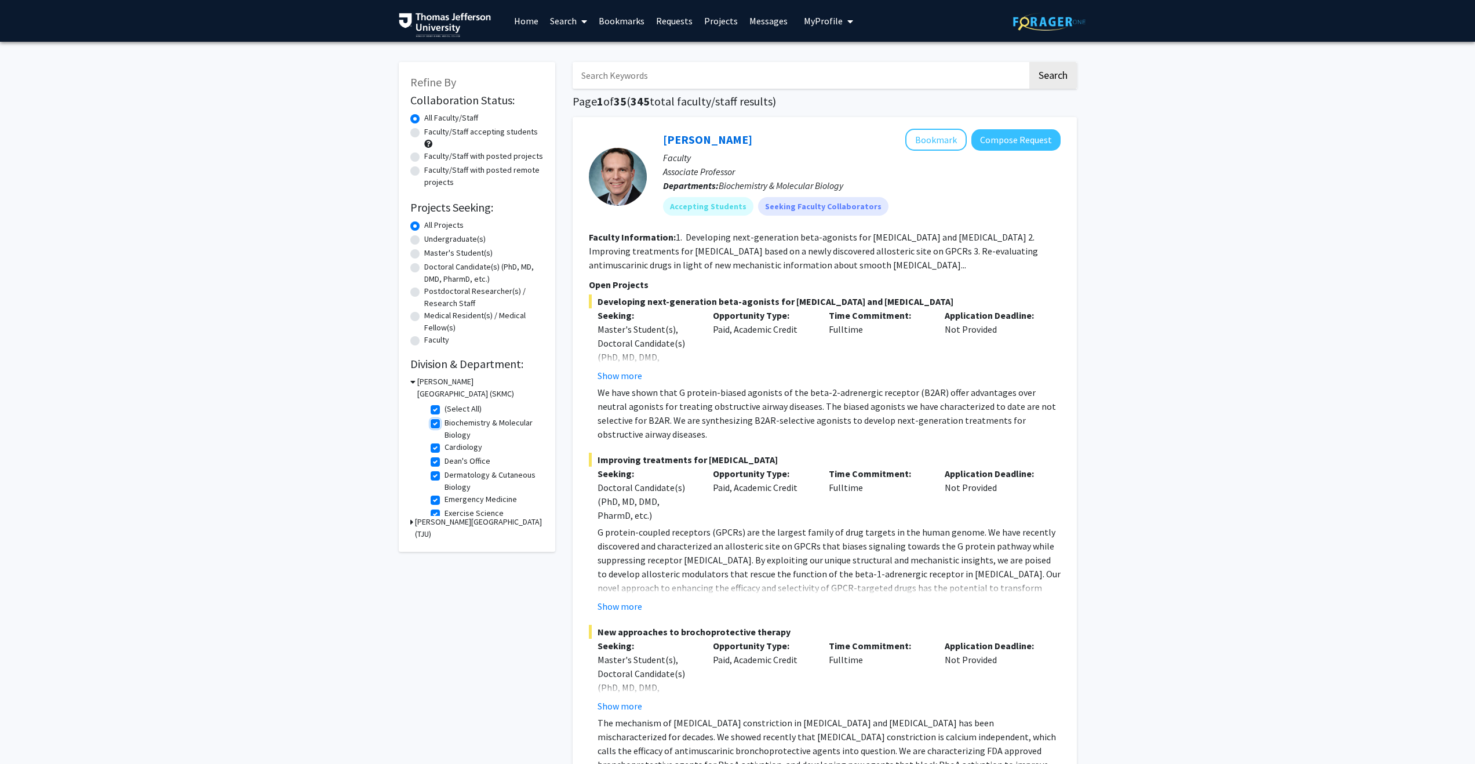
click at [445, 424] on input "Biochemistry & Molecular Biology" at bounding box center [449, 421] width 8 height 8
checkbox input "false"
checkbox input "true"
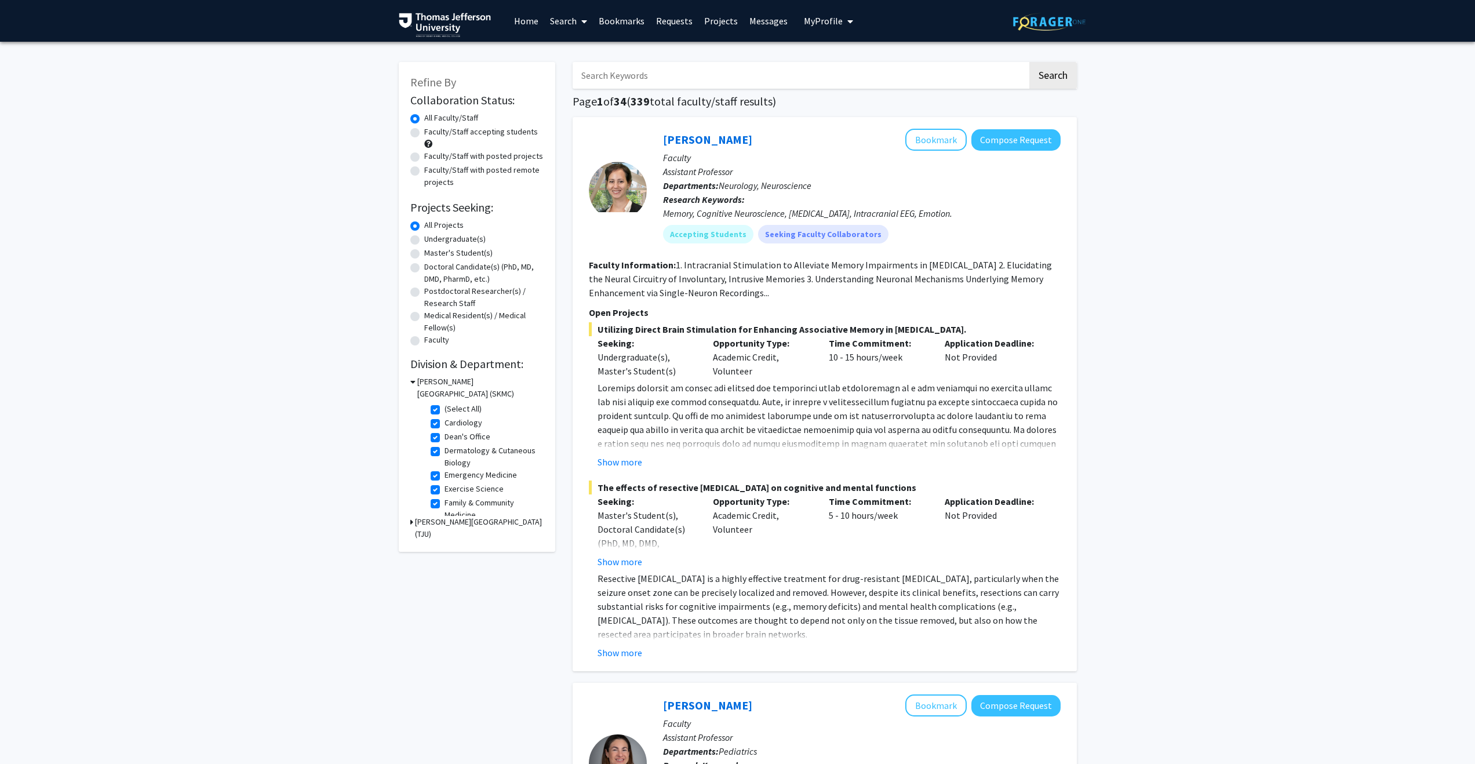
click at [445, 438] on label "Dean's Office" at bounding box center [468, 437] width 46 height 12
click at [445, 438] on input "Dean's Office" at bounding box center [449, 435] width 8 height 8
checkbox input "false"
checkbox input "true"
click at [445, 460] on label "Emergency Medicine" at bounding box center [481, 461] width 72 height 12
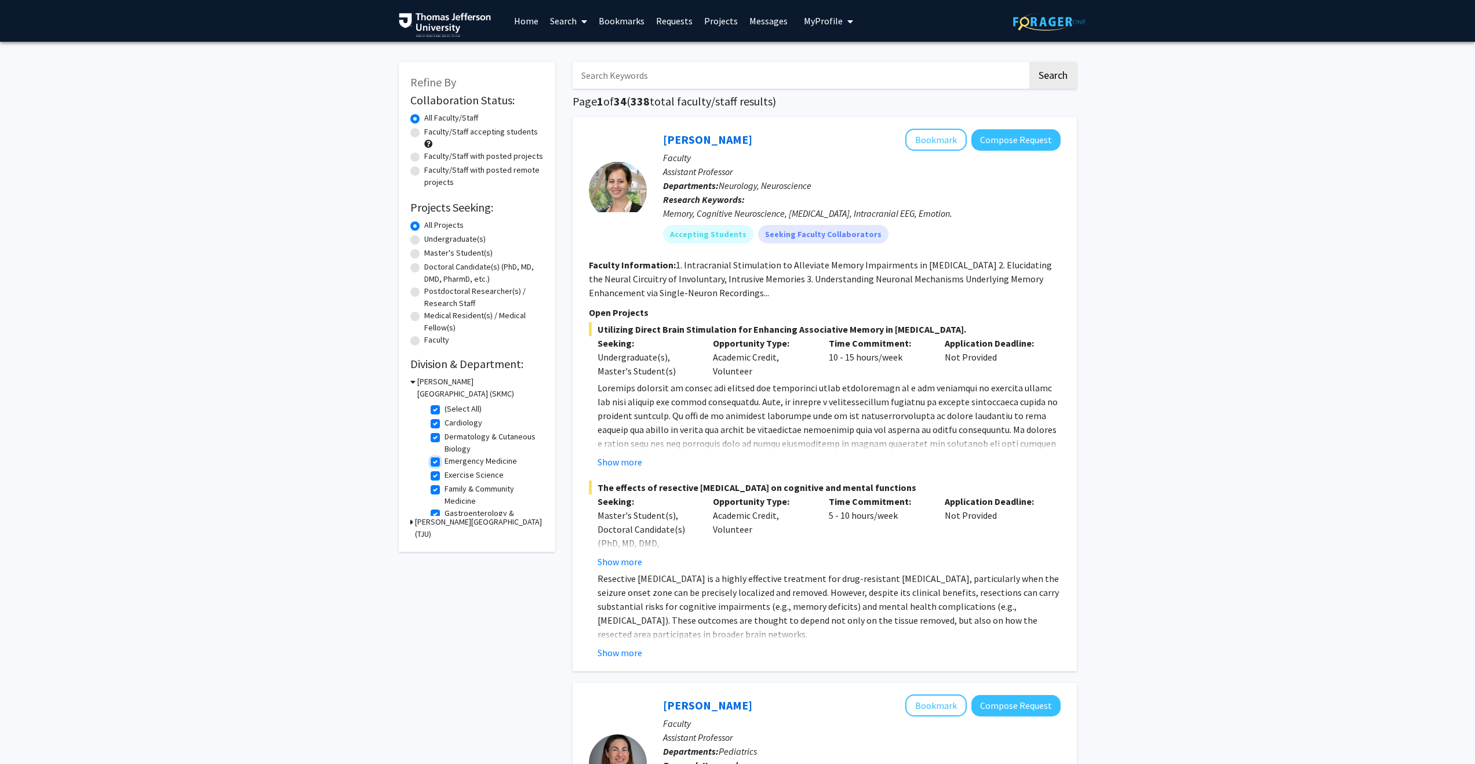
click at [445, 460] on input "Emergency Medicine" at bounding box center [449, 459] width 8 height 8
checkbox input "false"
checkbox input "true"
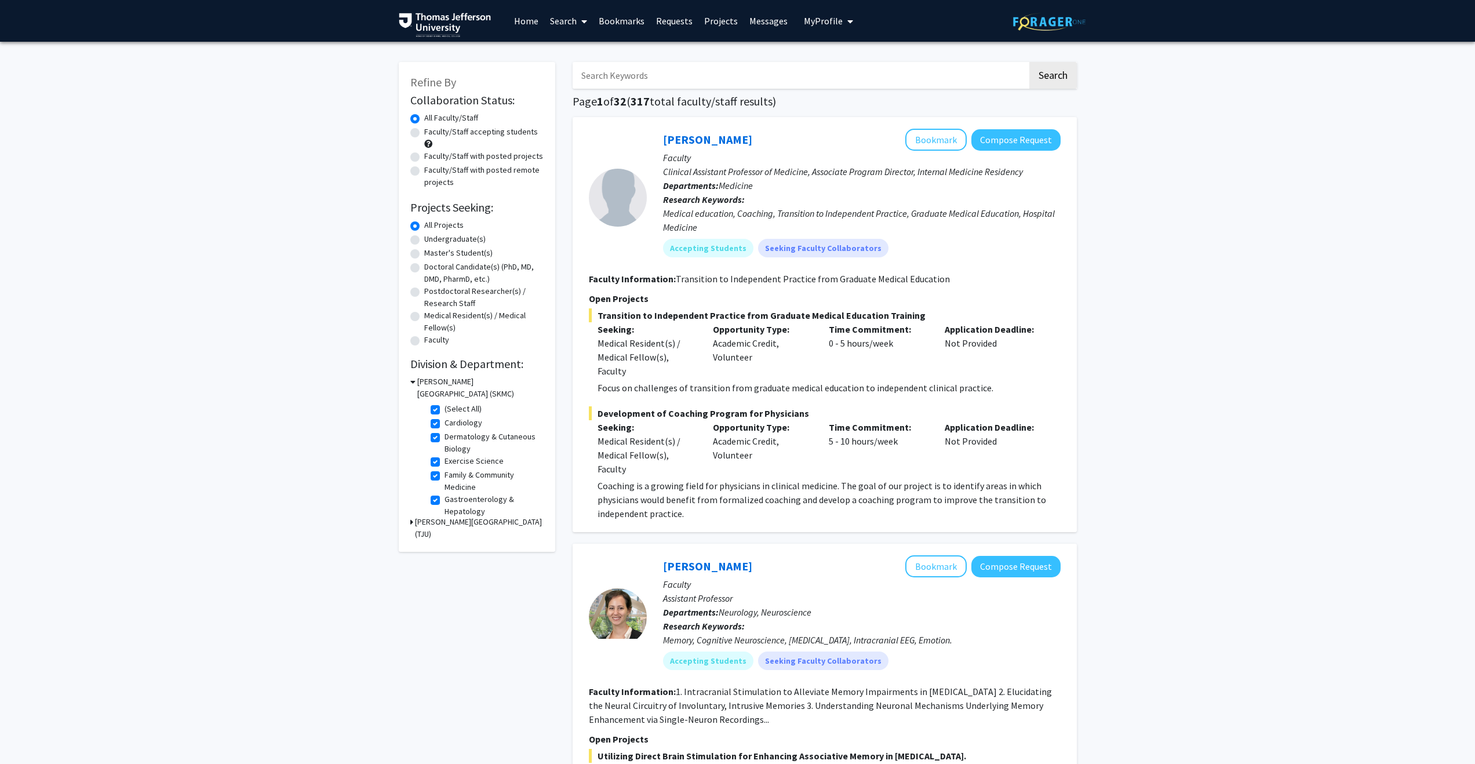
click at [445, 475] on label "Family & Community Medicine" at bounding box center [493, 481] width 96 height 24
click at [445, 475] on input "Family & Community Medicine" at bounding box center [449, 473] width 8 height 8
checkbox input "false"
checkbox input "true"
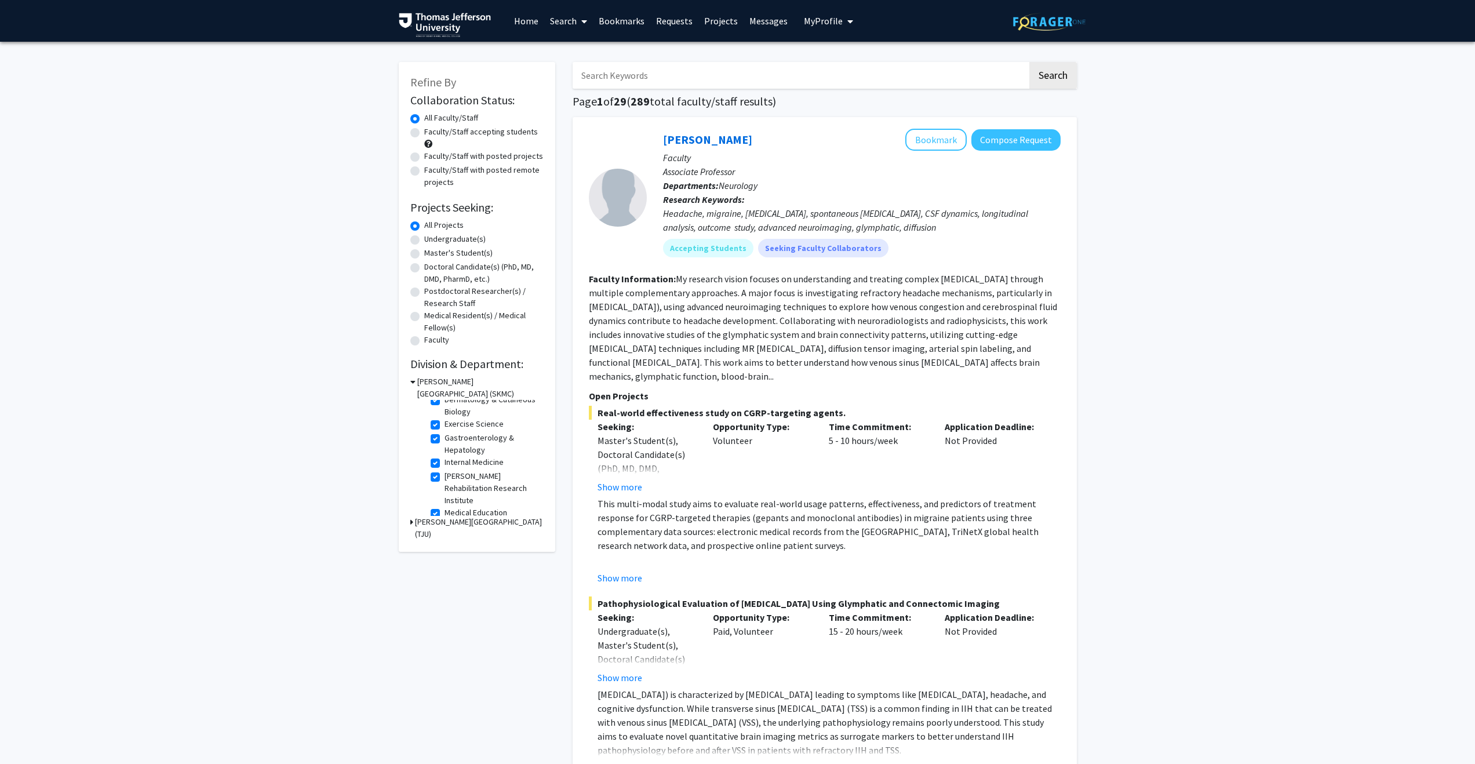
scroll to position [38, 0]
click at [445, 478] on label "[PERSON_NAME] Rehabilitation Research Institute" at bounding box center [493, 487] width 96 height 37
click at [445, 476] on input "[PERSON_NAME] Rehabilitation Research Institute" at bounding box center [449, 473] width 8 height 8
checkbox input "false"
checkbox input "true"
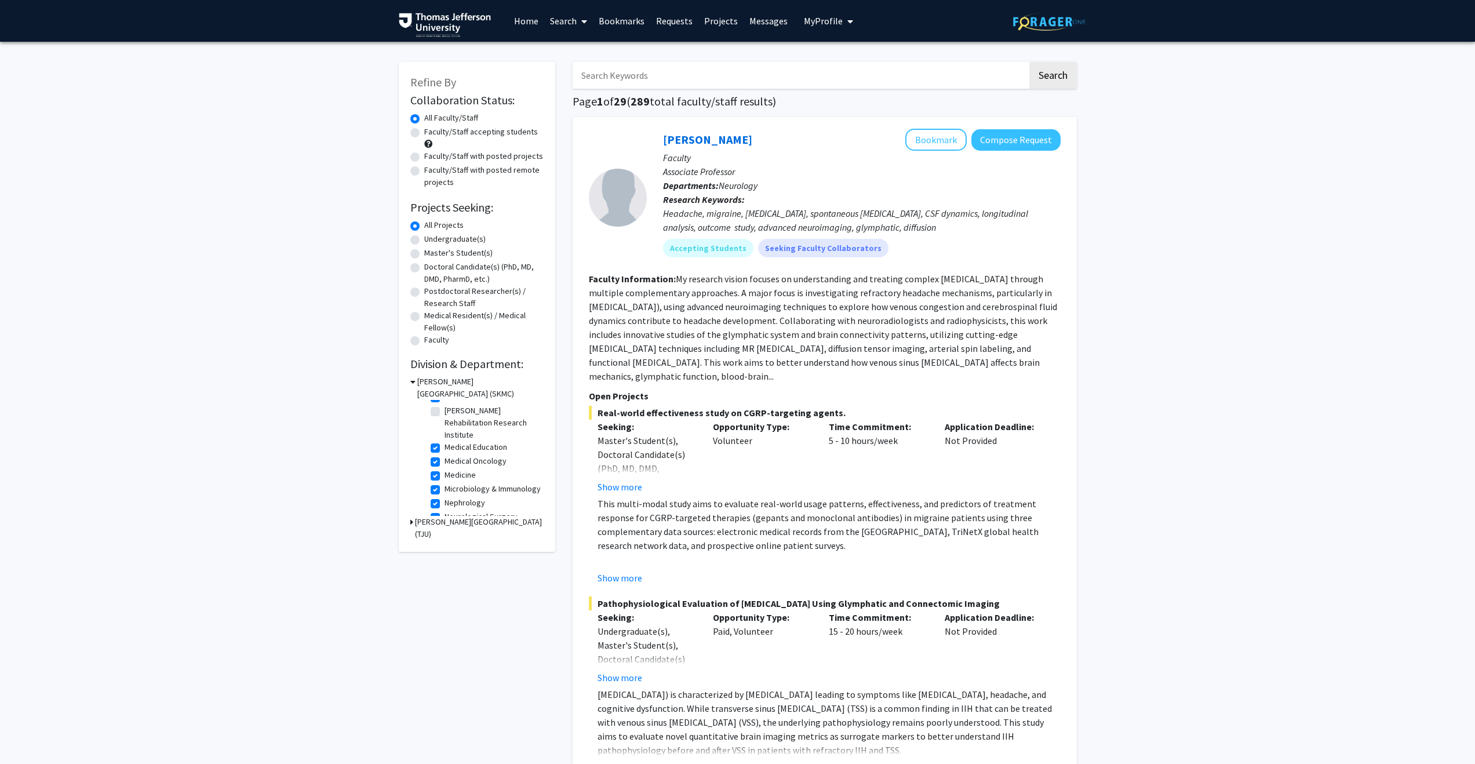
scroll to position [143, 0]
click at [445, 406] on label "Medical Education" at bounding box center [476, 406] width 63 height 12
click at [445, 406] on input "Medical Education" at bounding box center [449, 404] width 8 height 8
checkbox input "false"
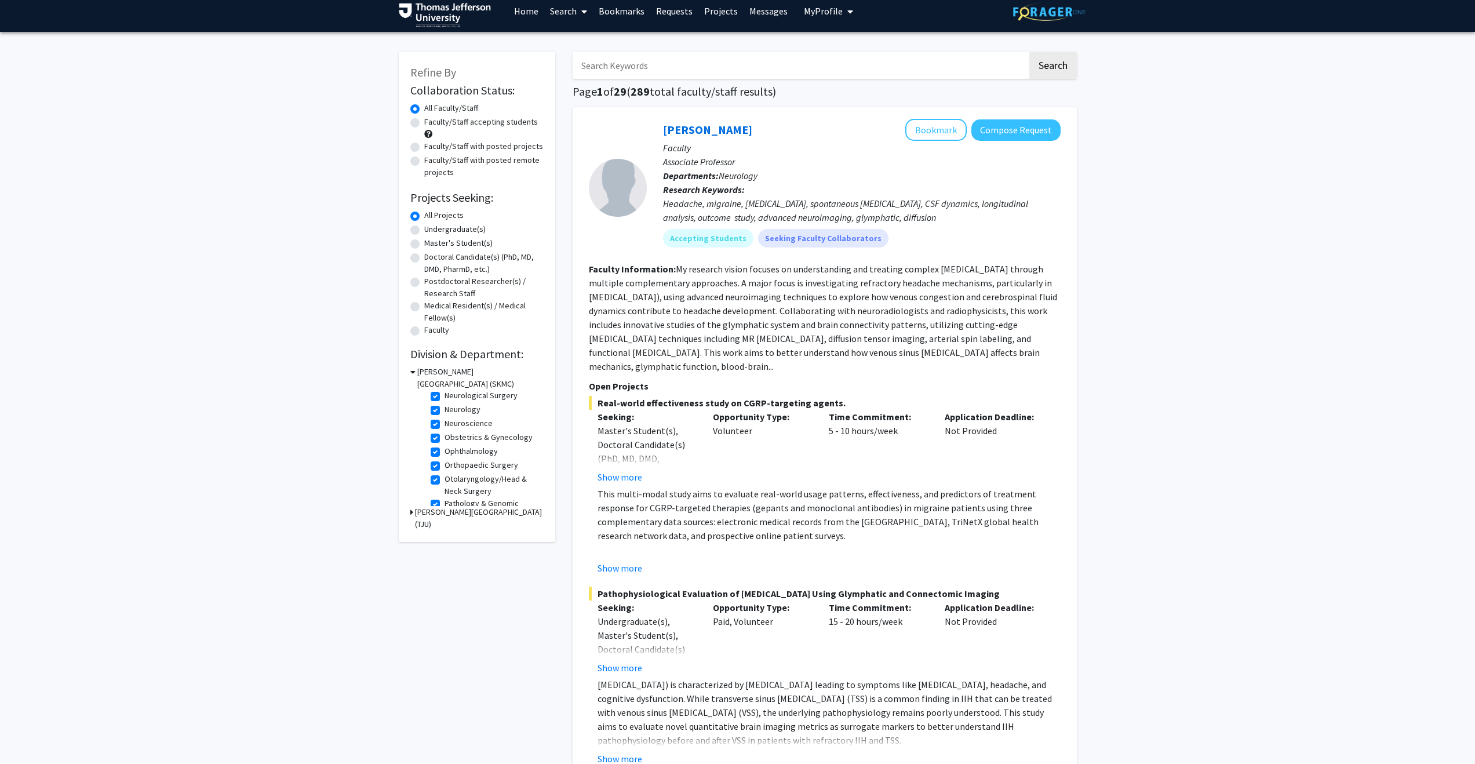
scroll to position [213, 0]
click at [445, 417] on label "Neurology" at bounding box center [463, 411] width 36 height 12
click at [445, 412] on input "Neurology" at bounding box center [449, 409] width 8 height 8
checkbox input "false"
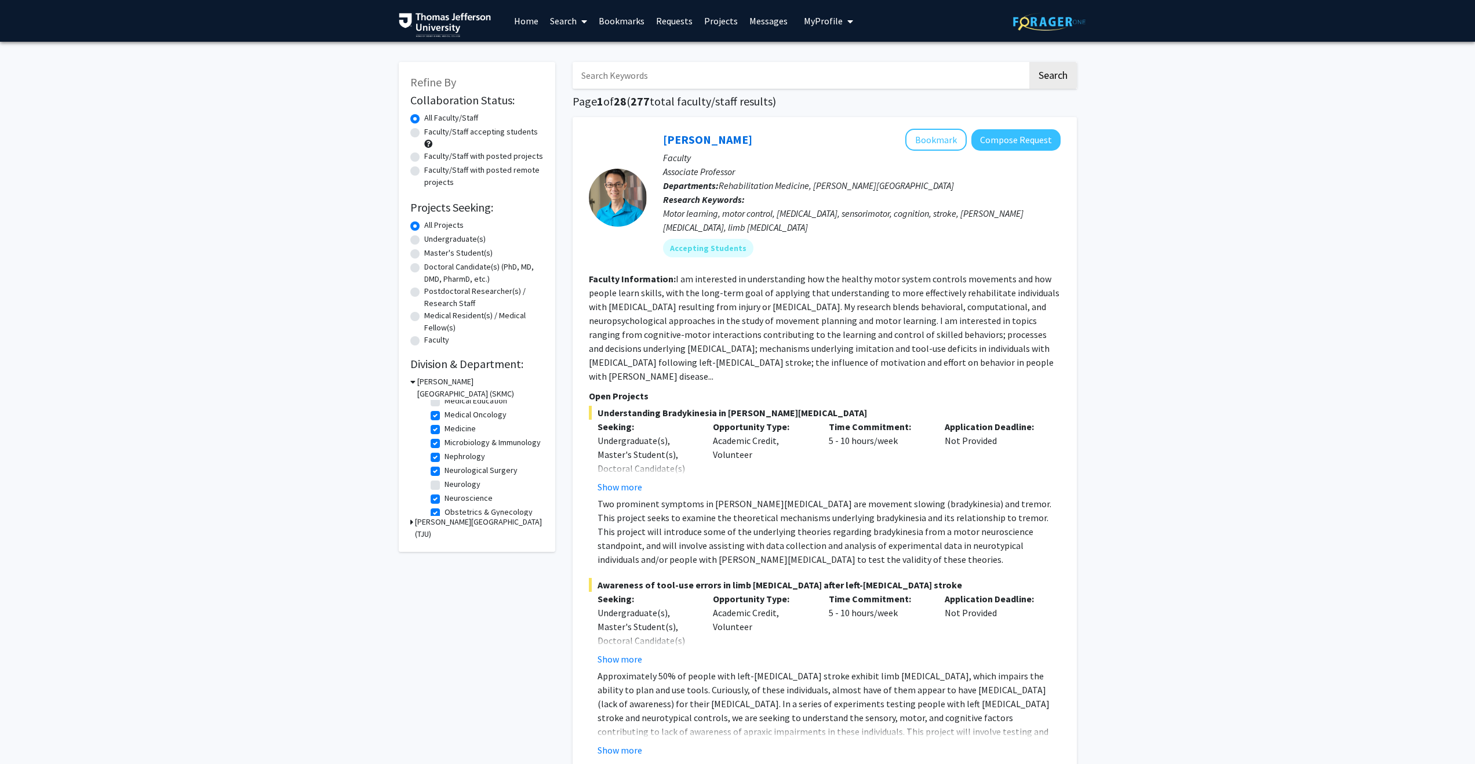
scroll to position [185, 0]
click at [445, 468] on label "Neuroscience" at bounding box center [469, 462] width 48 height 12
click at [445, 463] on input "Neuroscience" at bounding box center [449, 460] width 8 height 8
checkbox input "false"
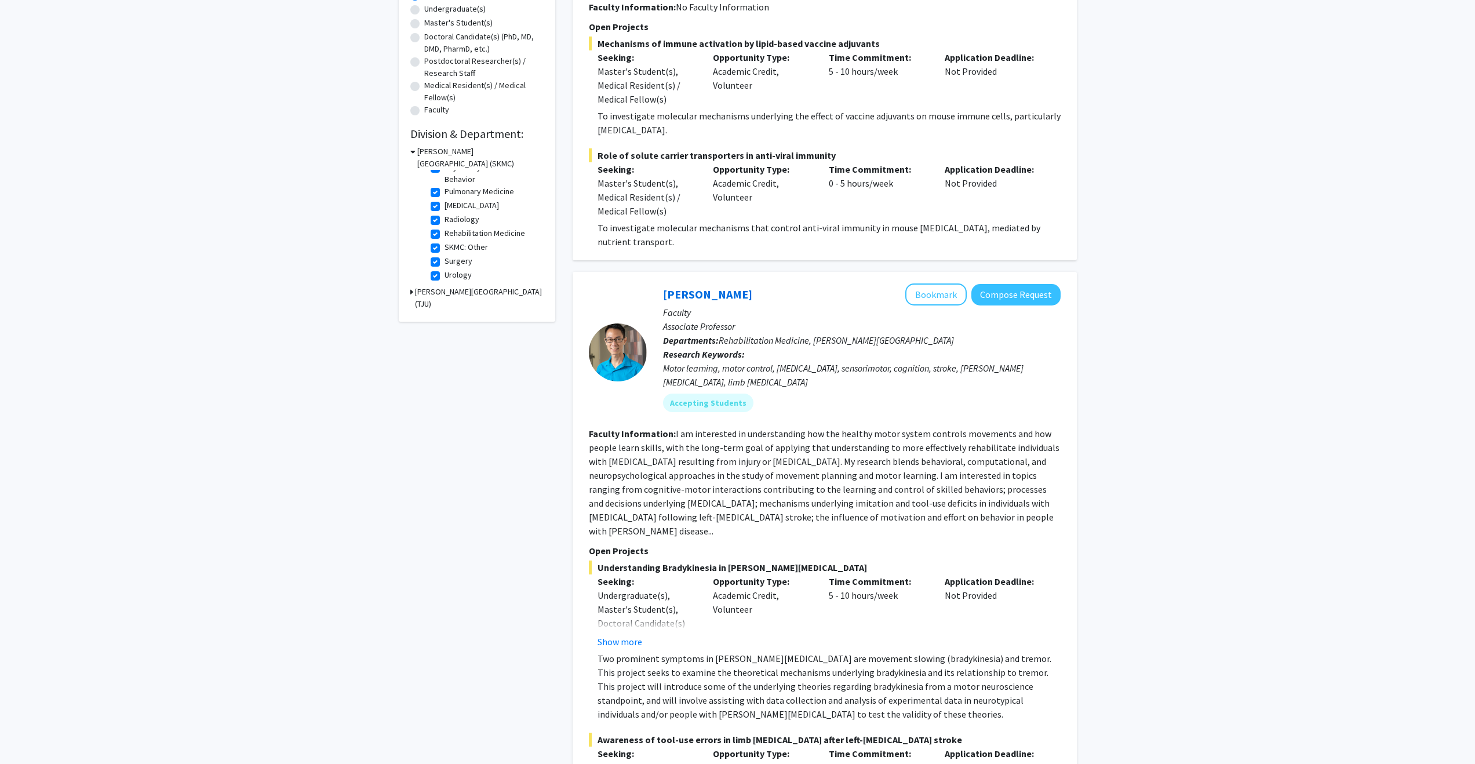
scroll to position [413, 0]
click at [445, 275] on label "Urology" at bounding box center [458, 275] width 27 height 12
click at [445, 275] on input "Urology" at bounding box center [449, 273] width 8 height 8
checkbox input "false"
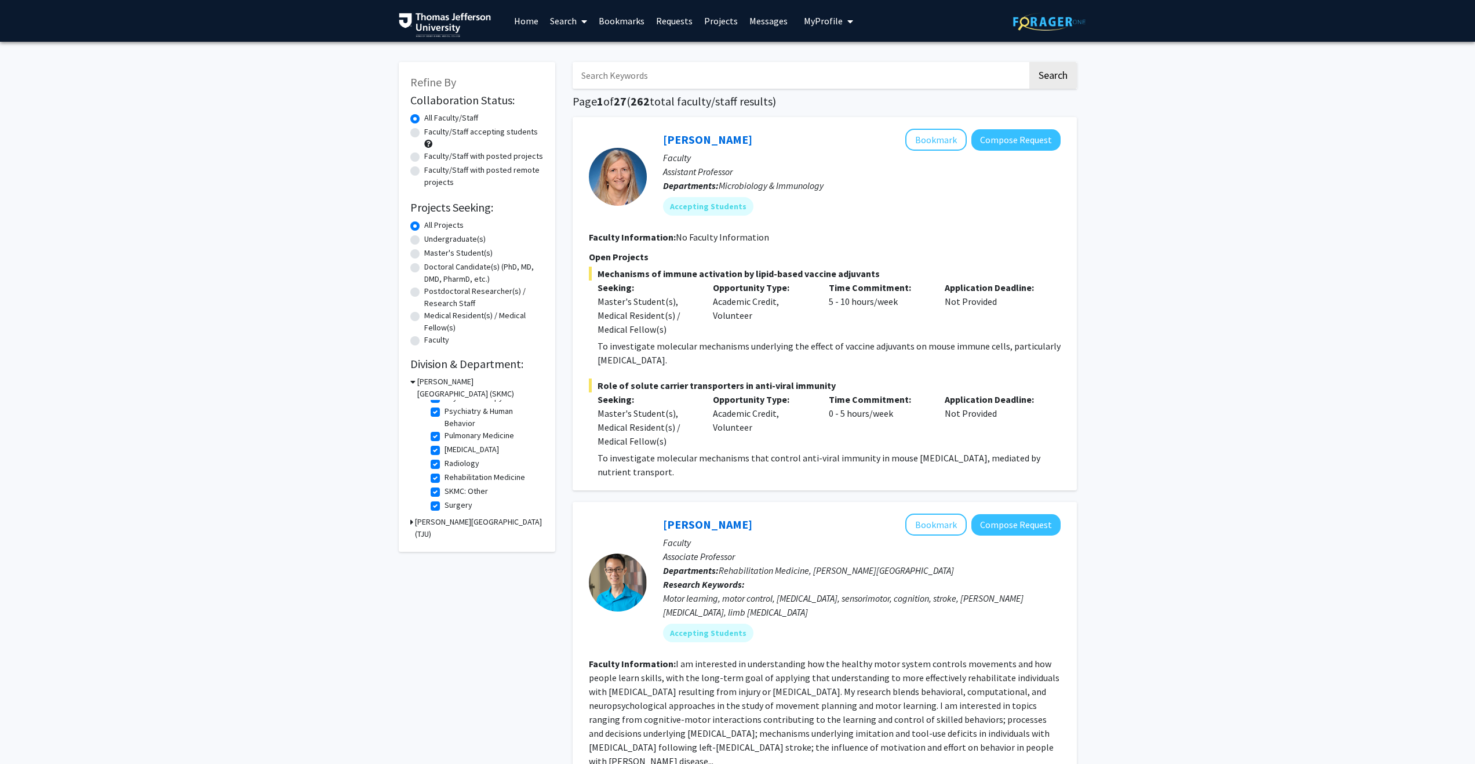
scroll to position [296, 0]
click at [408, 156] on div "Refine By Collaboration Status: Collaboration Status All Faculty/Staff Collabor…" at bounding box center [477, 307] width 156 height 490
click at [424, 156] on label "Faculty/Staff with posted projects" at bounding box center [483, 156] width 119 height 12
click at [424, 156] on input "Faculty/Staff with posted projects" at bounding box center [428, 154] width 8 height 8
radio input "true"
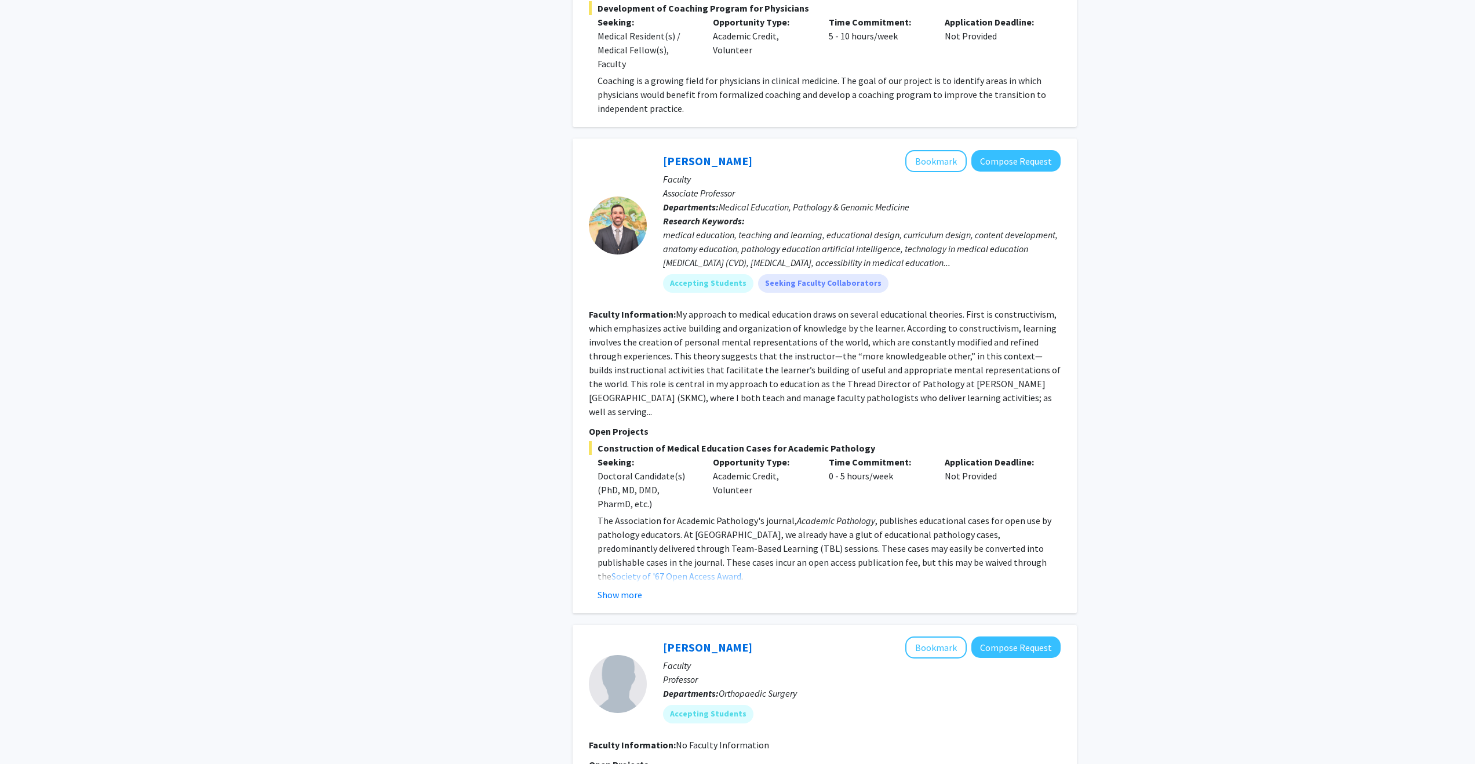
scroll to position [2600, 0]
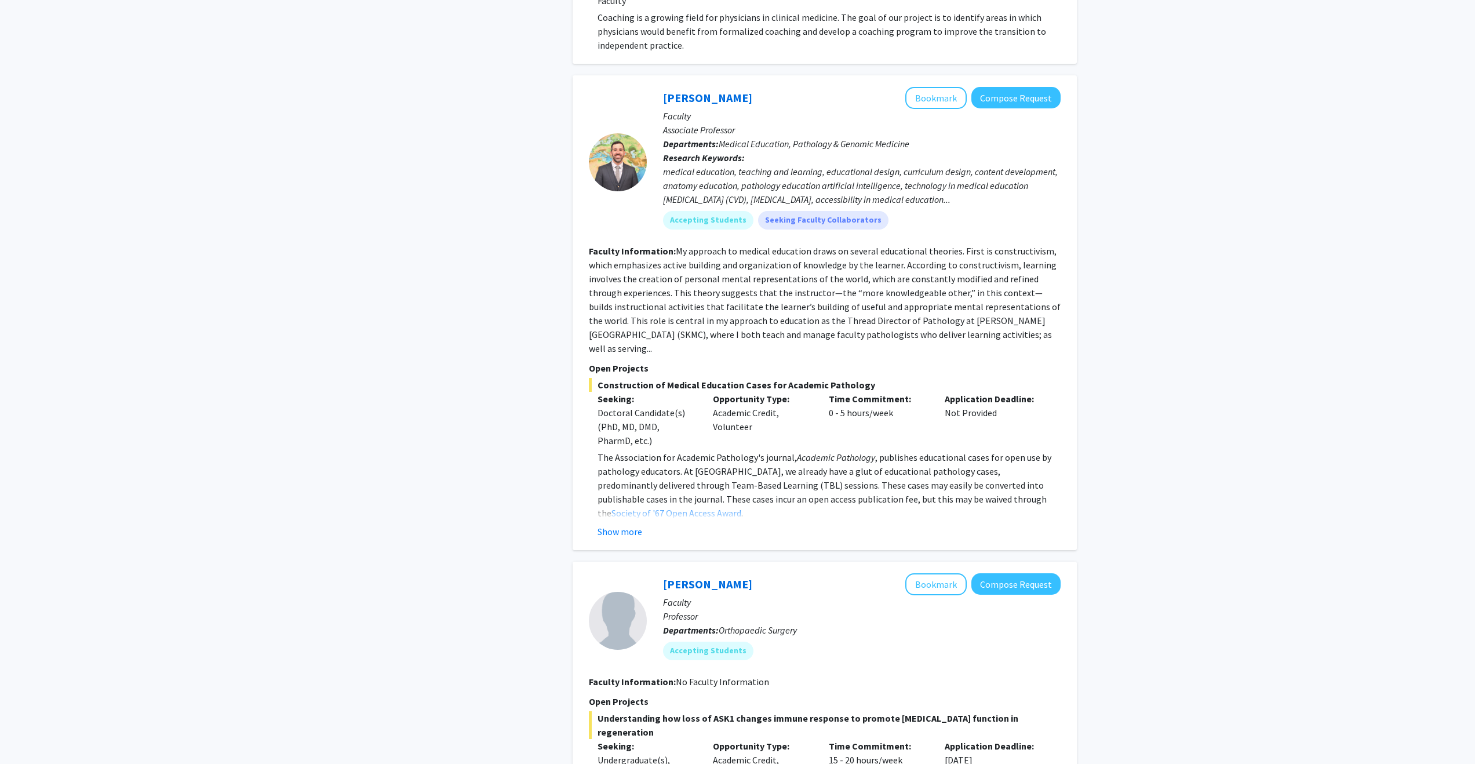
click at [626, 525] on button "Show more" at bounding box center [620, 532] width 45 height 14
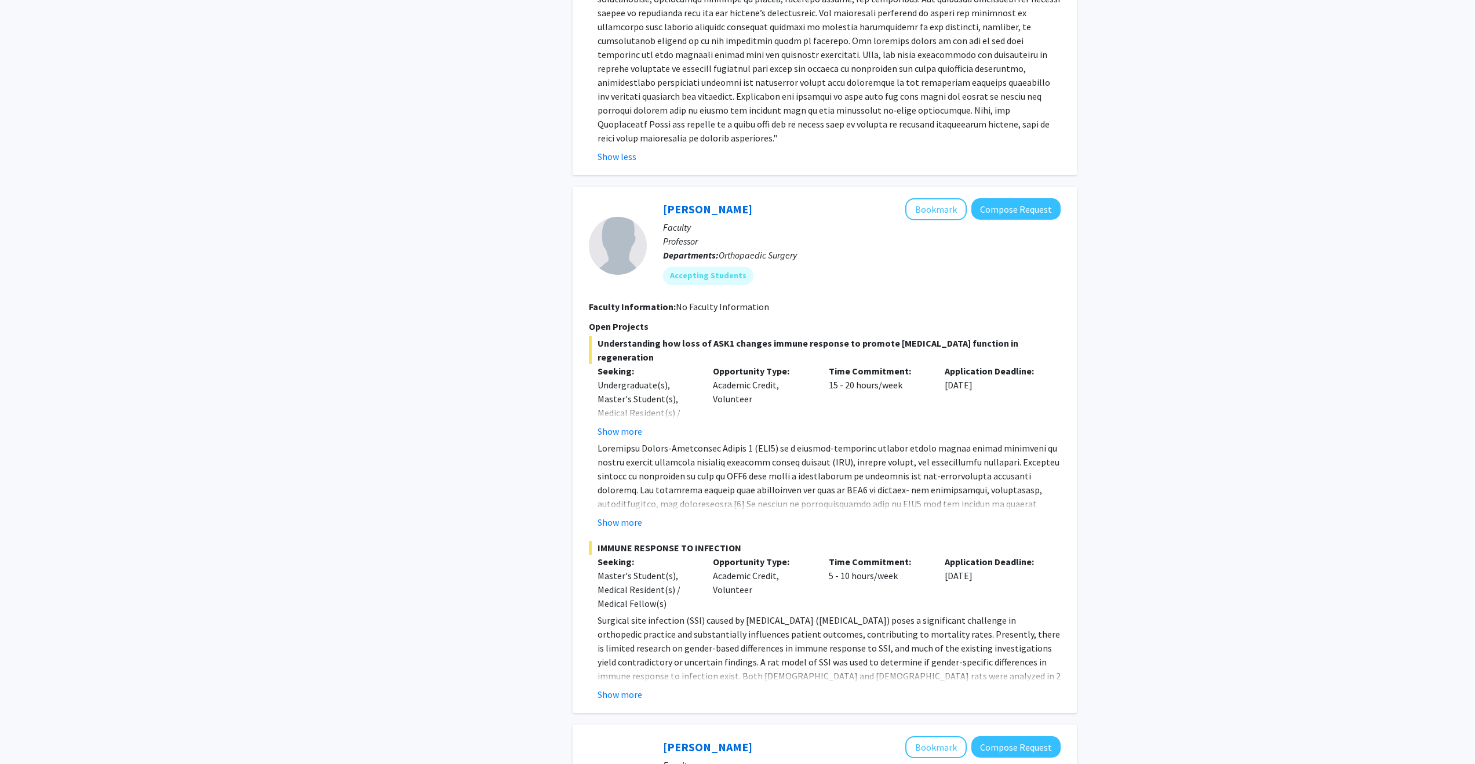
scroll to position [3458, 0]
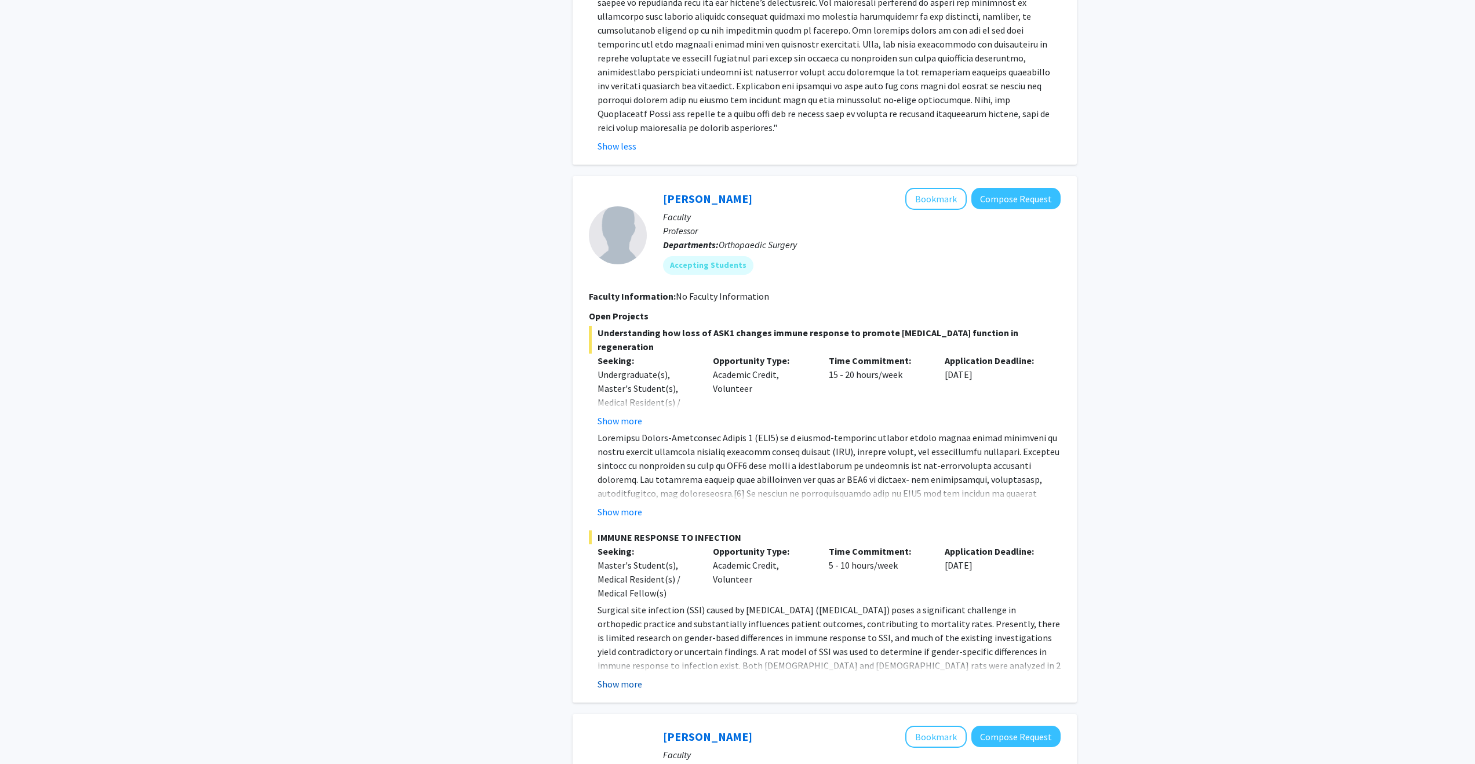
click at [622, 677] on button "Show more" at bounding box center [620, 684] width 45 height 14
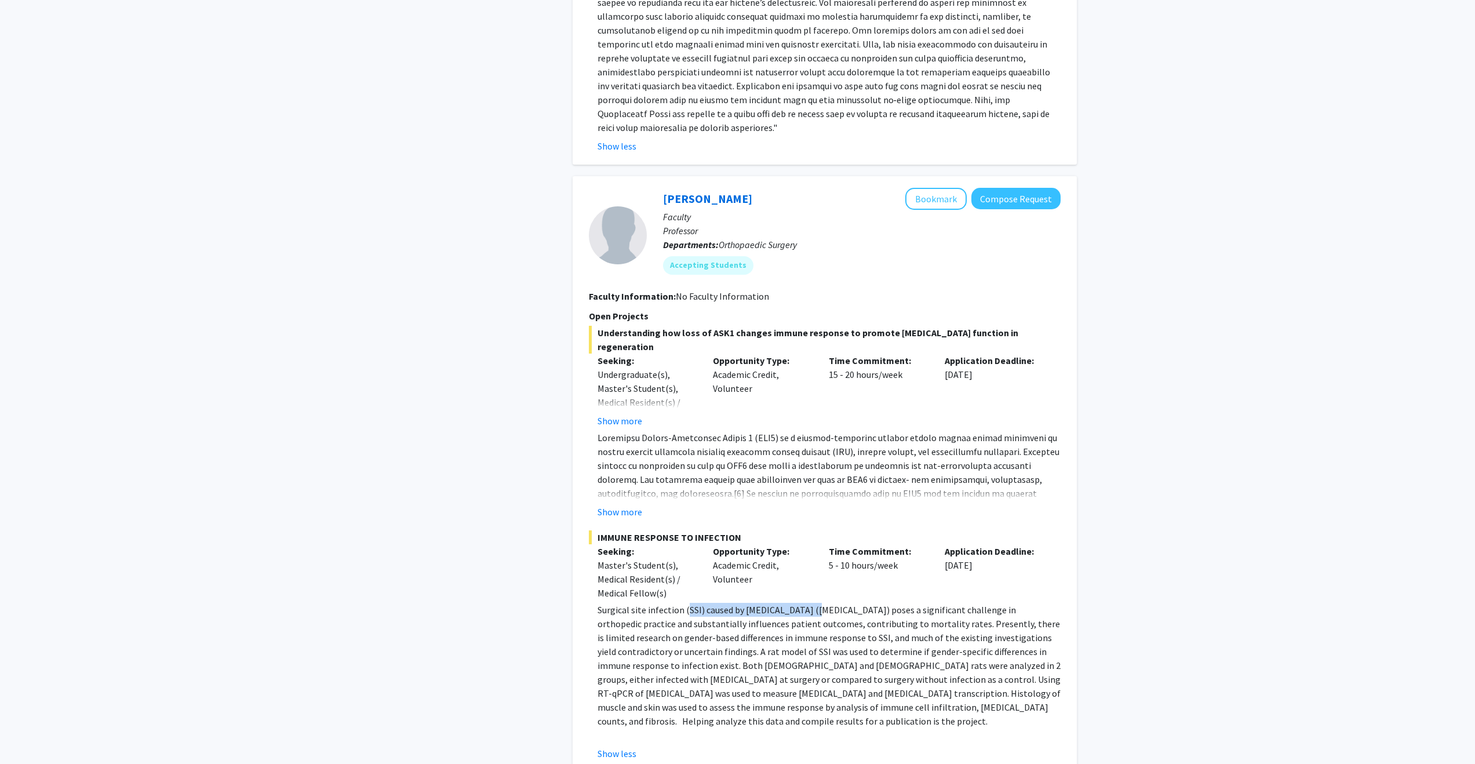
drag, startPoint x: 686, startPoint y: 555, endPoint x: 815, endPoint y: 555, distance: 129.2
click at [815, 603] on p "Surgical site infection (SSI) caused by [MEDICAL_DATA] ([MEDICAL_DATA]) poses a…" at bounding box center [829, 665] width 463 height 125
click at [753, 603] on p "Surgical site infection (SSI) caused by [MEDICAL_DATA] ([MEDICAL_DATA]) poses a…" at bounding box center [829, 665] width 463 height 125
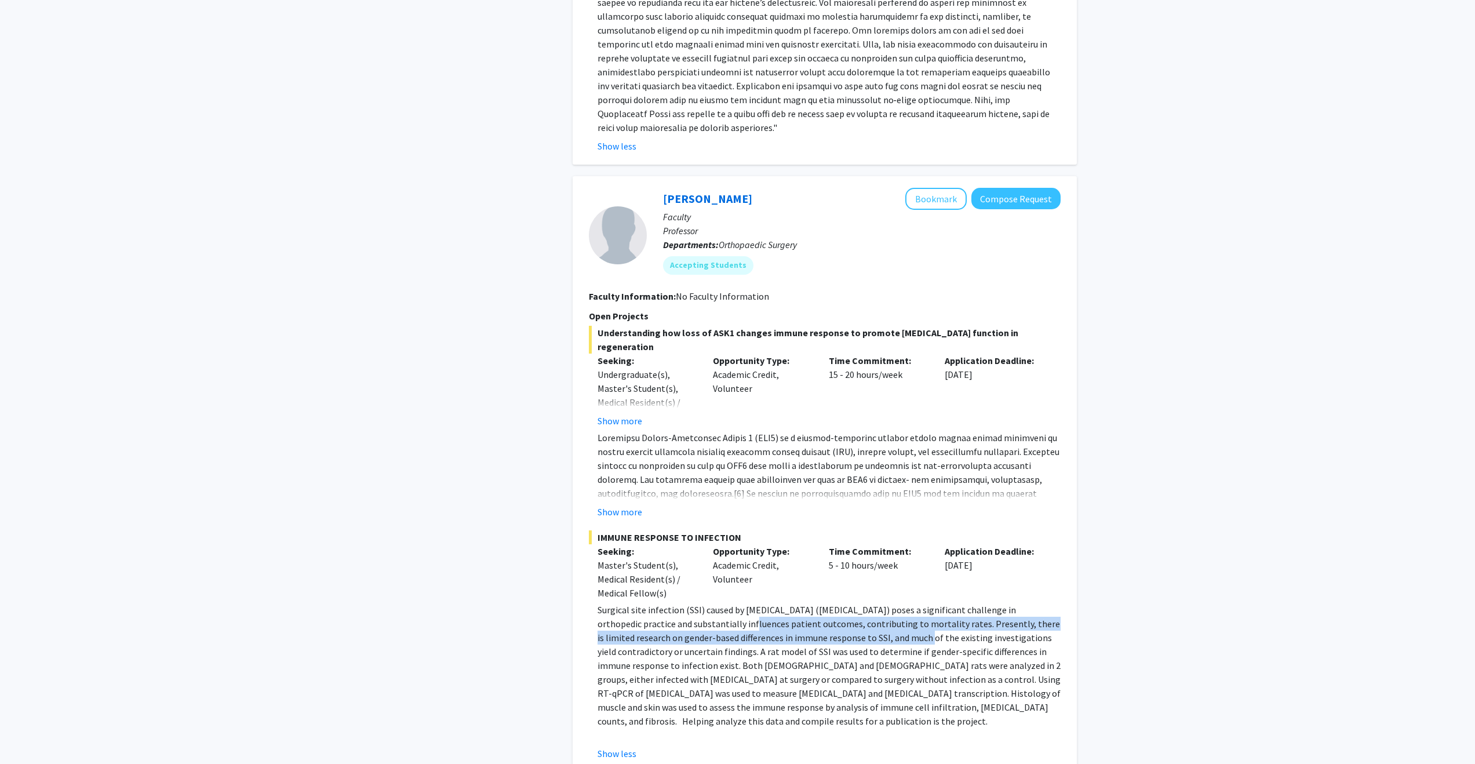
drag, startPoint x: 744, startPoint y: 567, endPoint x: 883, endPoint y: 576, distance: 139.3
click at [883, 603] on p "Surgical site infection (SSI) caused by [MEDICAL_DATA] ([MEDICAL_DATA]) poses a…" at bounding box center [829, 665] width 463 height 125
drag, startPoint x: 721, startPoint y: 581, endPoint x: 742, endPoint y: 584, distance: 21.6
click at [742, 603] on p "Surgical site infection (SSI) caused by [MEDICAL_DATA] ([MEDICAL_DATA]) poses a…" at bounding box center [829, 665] width 463 height 125
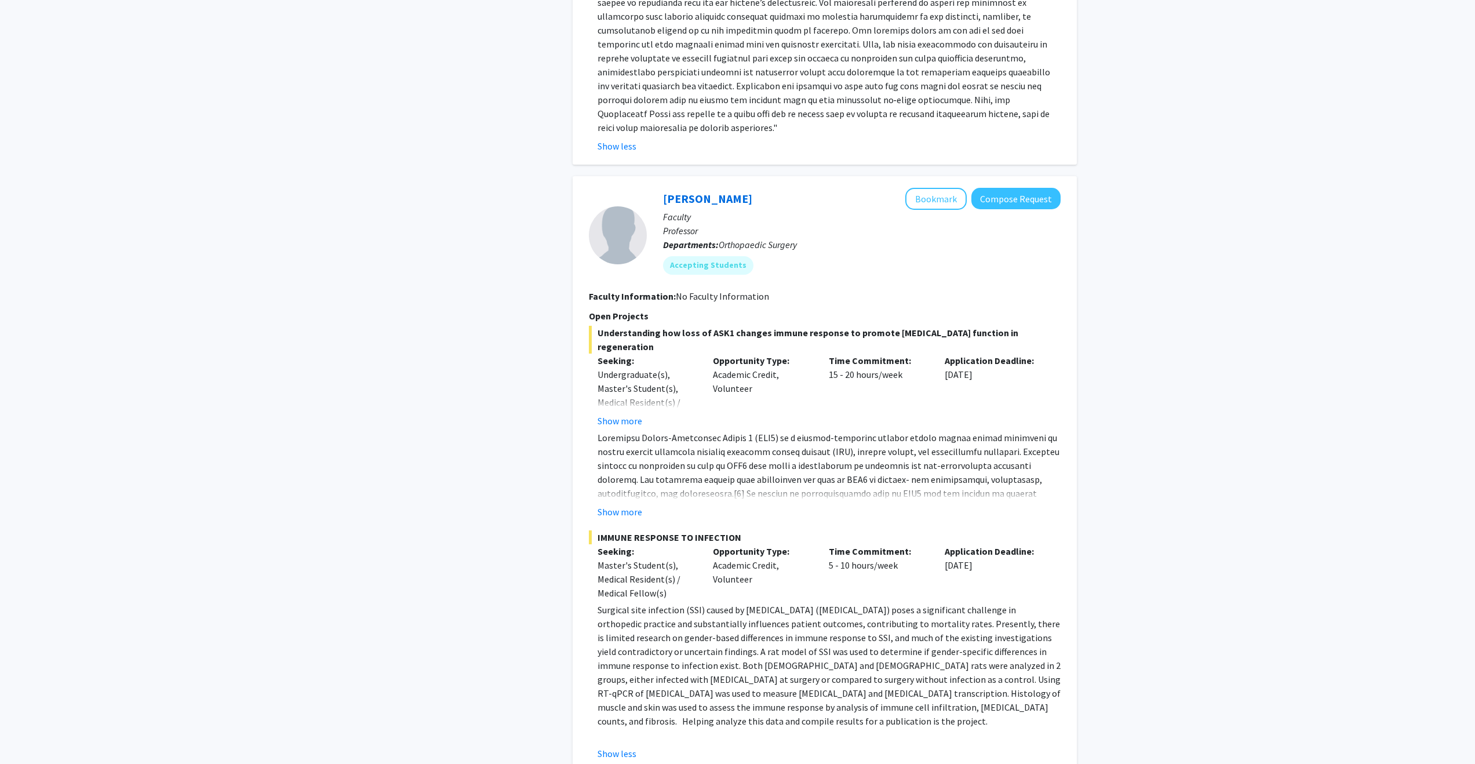
click at [735, 603] on p "Surgical site infection (SSI) caused by [MEDICAL_DATA] ([MEDICAL_DATA]) poses a…" at bounding box center [829, 665] width 463 height 125
click at [617, 414] on button "Show more" at bounding box center [620, 421] width 45 height 14
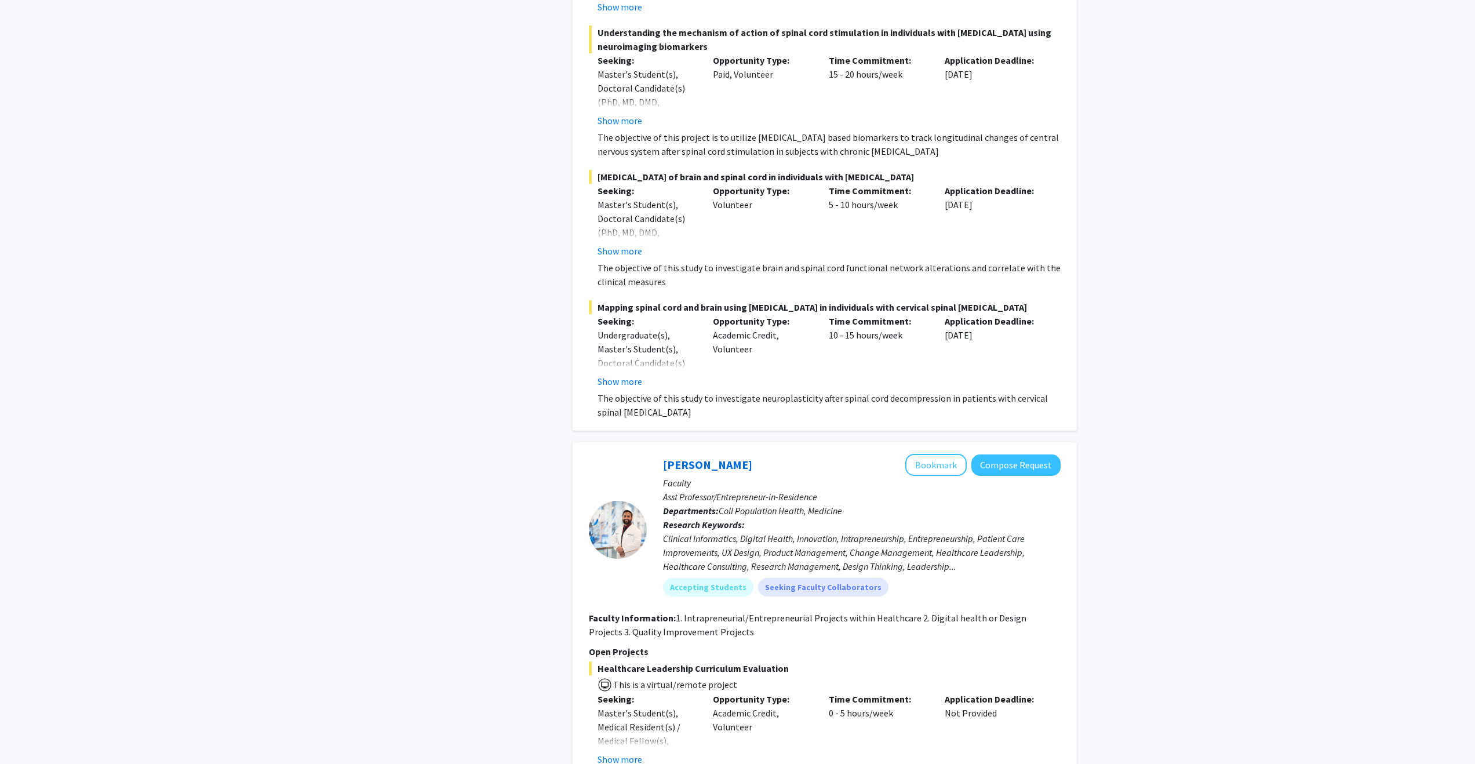
scroll to position [5270, 0]
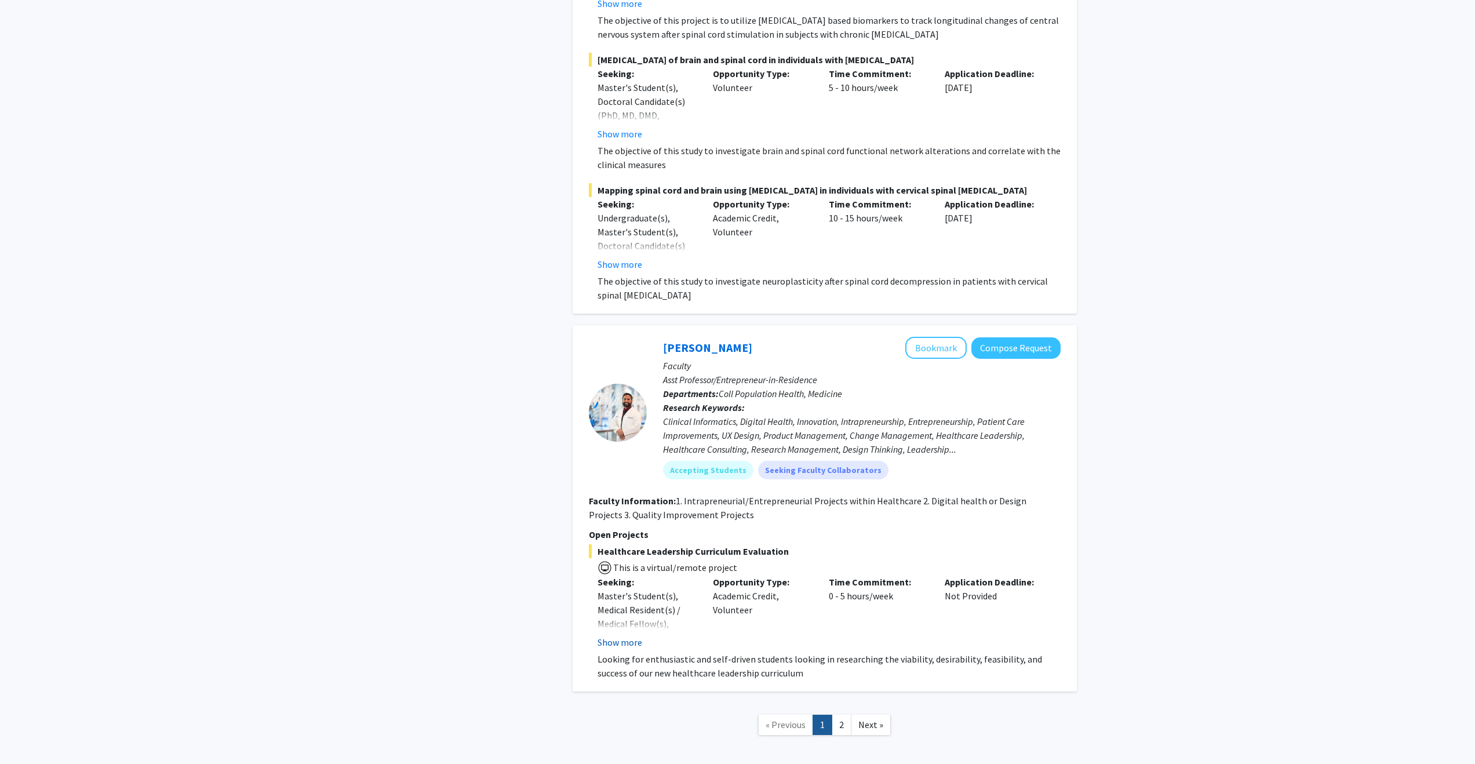
click at [635, 635] on button "Show more" at bounding box center [620, 642] width 45 height 14
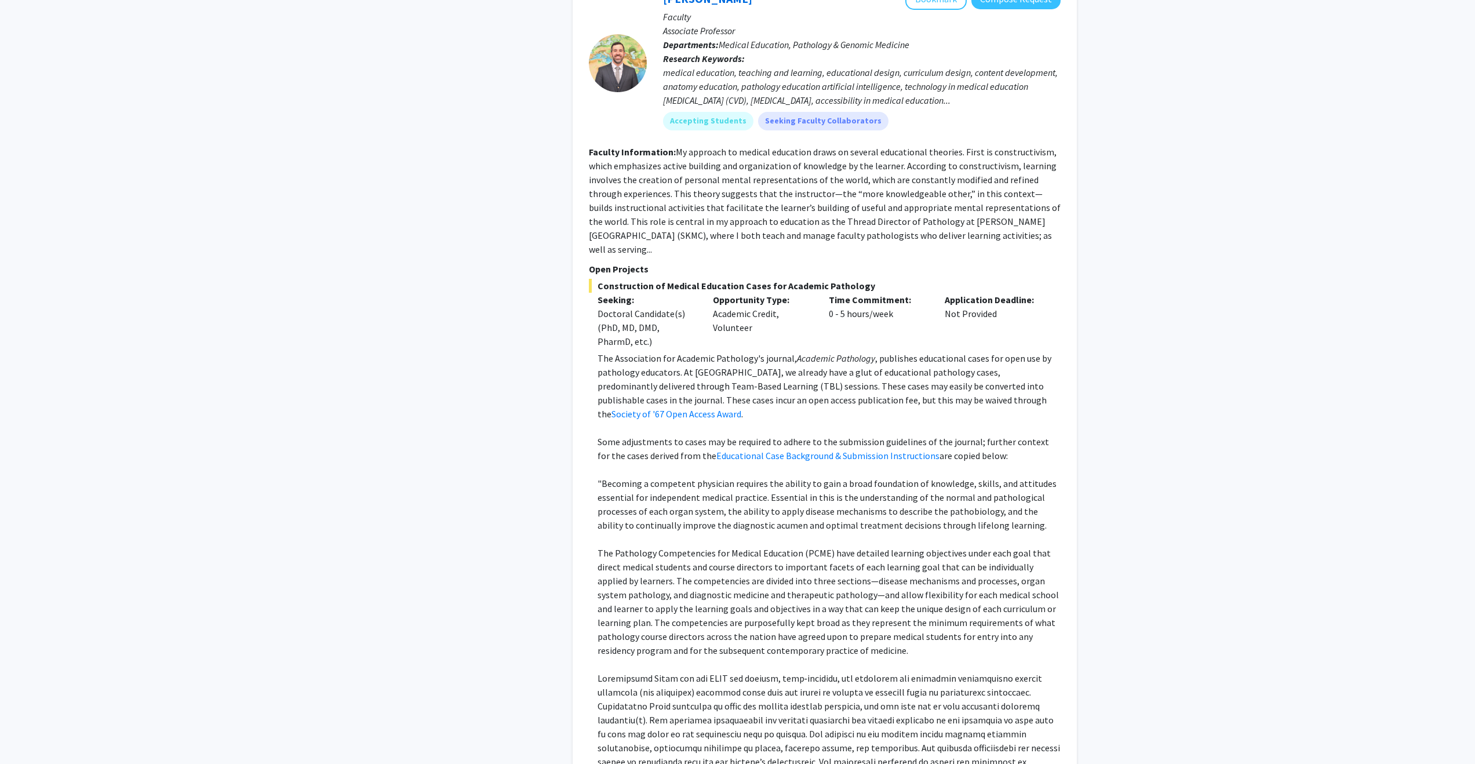
scroll to position [2590, 0]
